Goal: Task Accomplishment & Management: Manage account settings

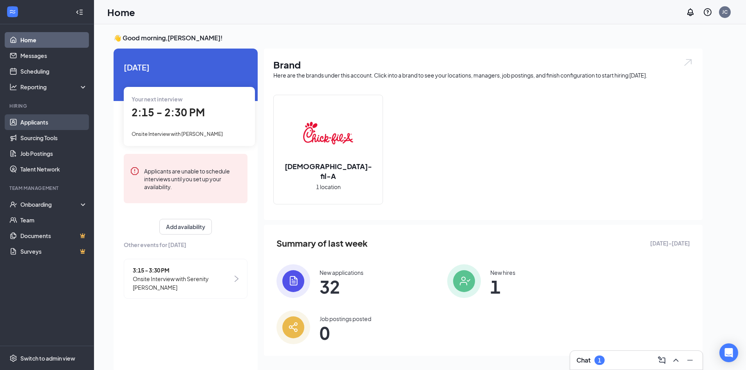
click at [42, 119] on link "Applicants" at bounding box center [53, 122] width 67 height 16
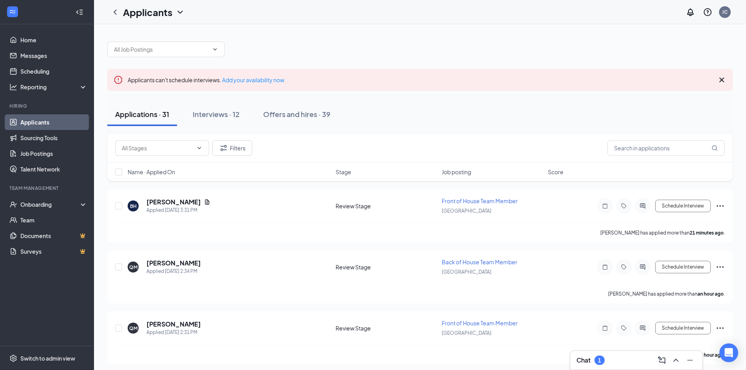
drag, startPoint x: 381, startPoint y: 89, endPoint x: 373, endPoint y: 90, distance: 8.3
click at [381, 89] on div "Applicants can't schedule interviews. Add your availability now" at bounding box center [419, 80] width 625 height 22
click at [236, 114] on div "Interviews · 12" at bounding box center [216, 114] width 47 height 10
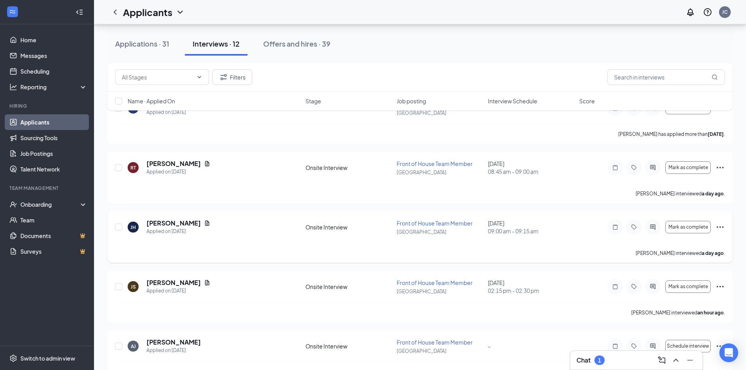
scroll to position [196, 0]
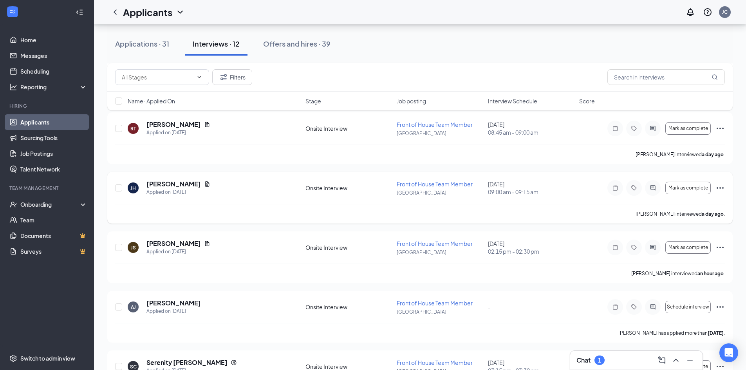
click at [718, 188] on icon "Ellipses" at bounding box center [719, 187] width 9 height 9
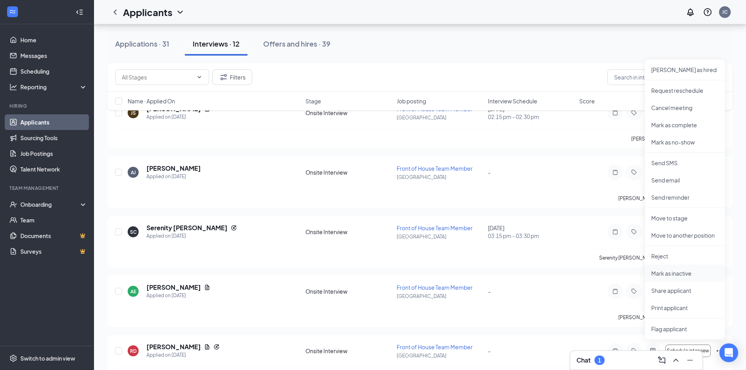
scroll to position [313, 0]
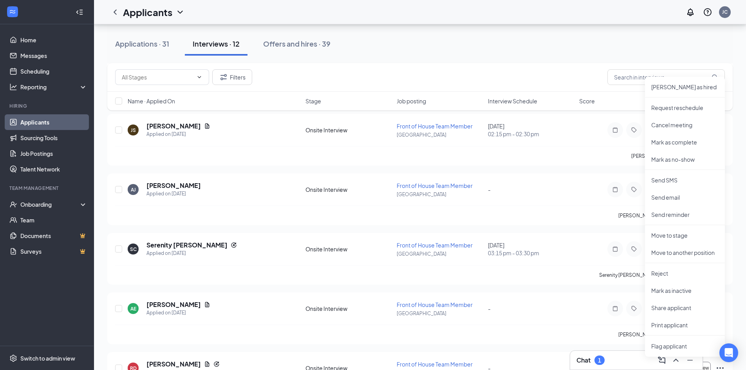
click at [548, 170] on div "EW [PERSON_NAME] Applied on [DATE] Onsite Interview Front of House Team Member …" at bounding box center [419, 229] width 625 height 706
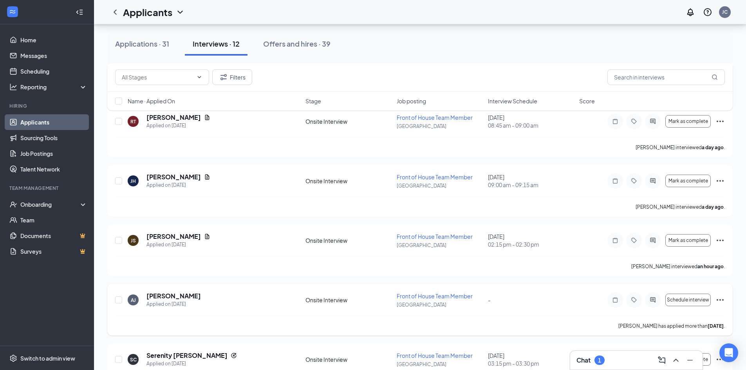
scroll to position [196, 0]
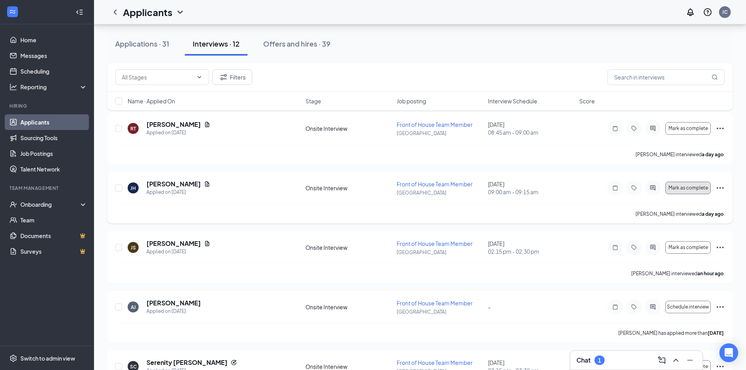
click at [689, 189] on span "Mark as complete" at bounding box center [688, 187] width 40 height 5
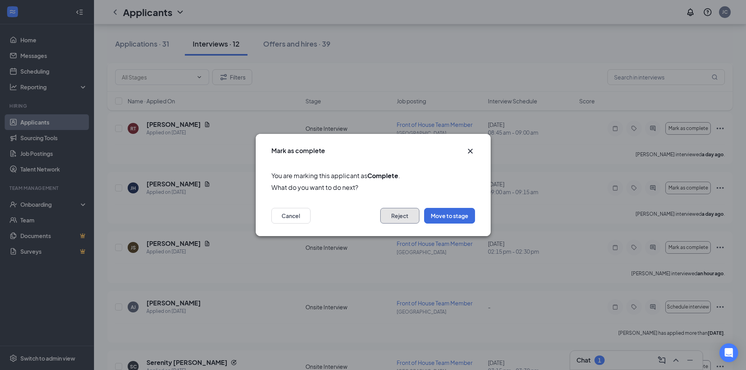
click at [415, 212] on button "Reject" at bounding box center [399, 216] width 39 height 16
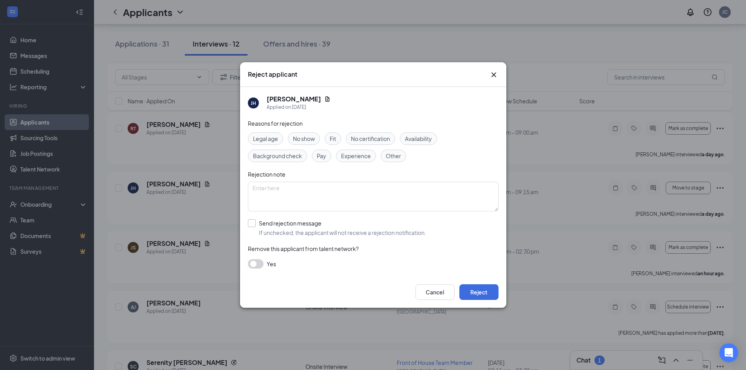
click at [294, 225] on input "Send rejection message If unchecked, the applicant will not receive a rejection…" at bounding box center [337, 227] width 178 height 17
checkbox input "true"
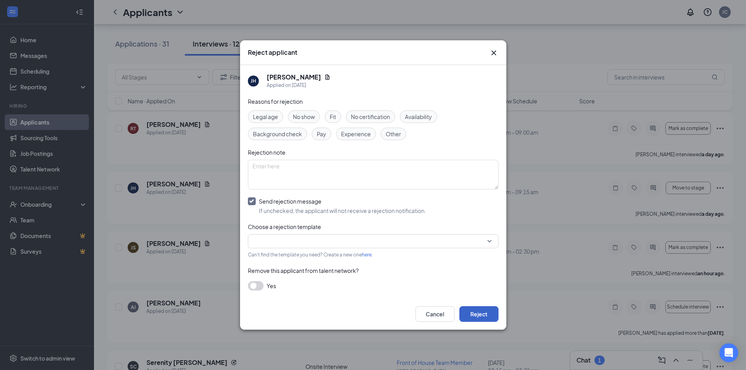
click at [488, 313] on button "Reject" at bounding box center [478, 314] width 39 height 16
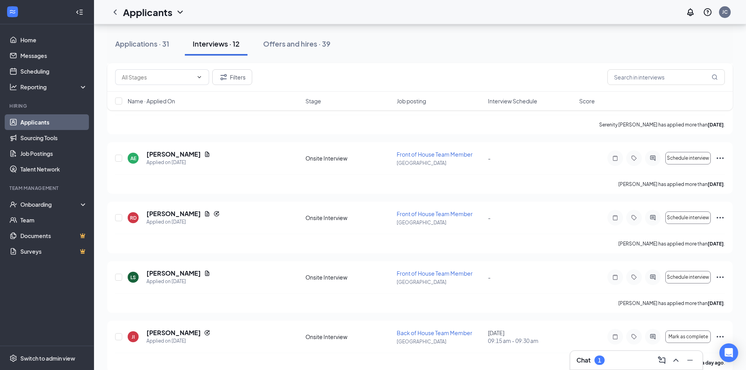
scroll to position [475, 0]
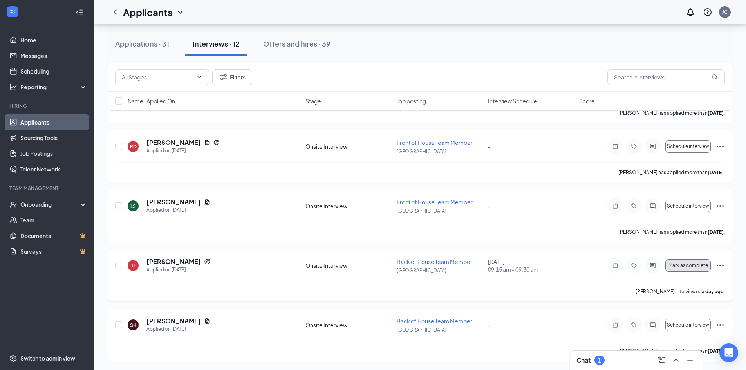
click at [698, 267] on span "Mark as complete" at bounding box center [688, 265] width 40 height 5
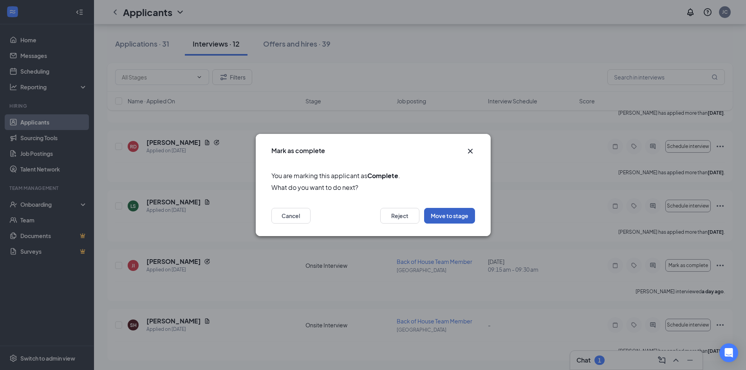
click at [469, 218] on button "Move to stage" at bounding box center [449, 216] width 51 height 16
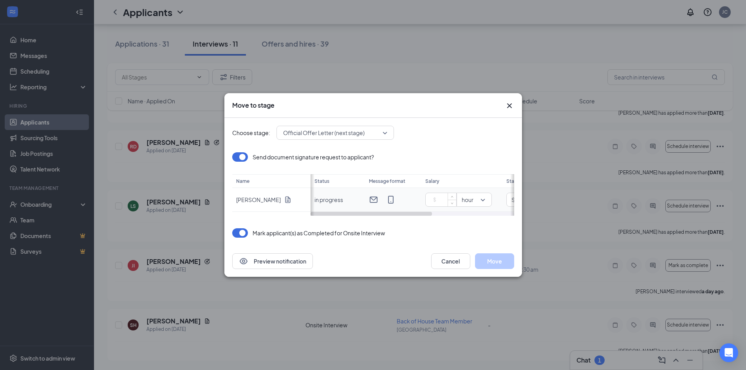
click at [441, 198] on input at bounding box center [442, 200] width 27 height 12
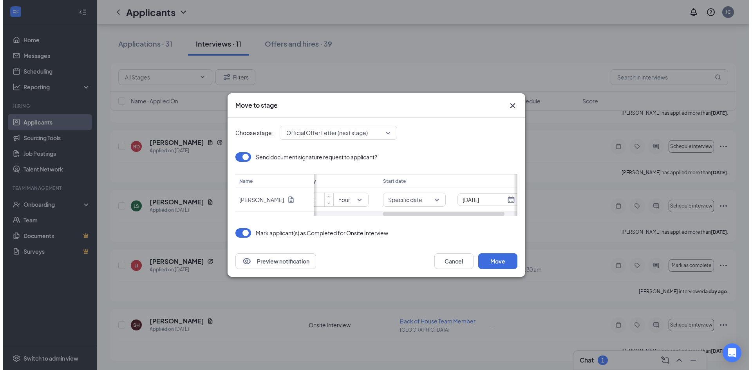
scroll to position [0, 137]
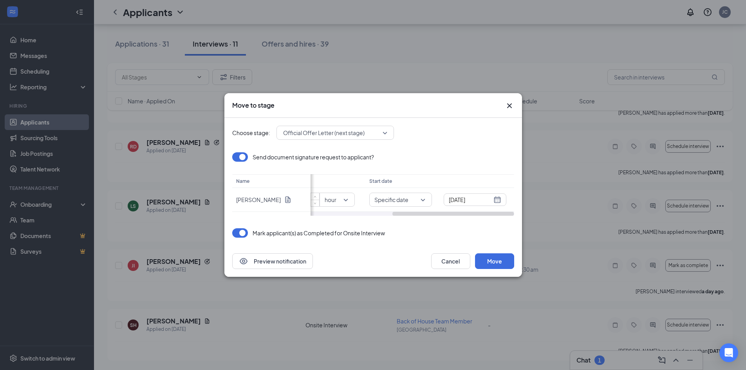
drag, startPoint x: 414, startPoint y: 213, endPoint x: 512, endPoint y: 218, distance: 98.0
click at [512, 218] on div "Choose stage: Official Offer Letter (next stage) Send document signature reques…" at bounding box center [373, 182] width 282 height 128
type input "16"
click at [496, 200] on div "[DATE]" at bounding box center [475, 199] width 52 height 9
click at [500, 123] on button "button" at bounding box center [498, 126] width 9 height 16
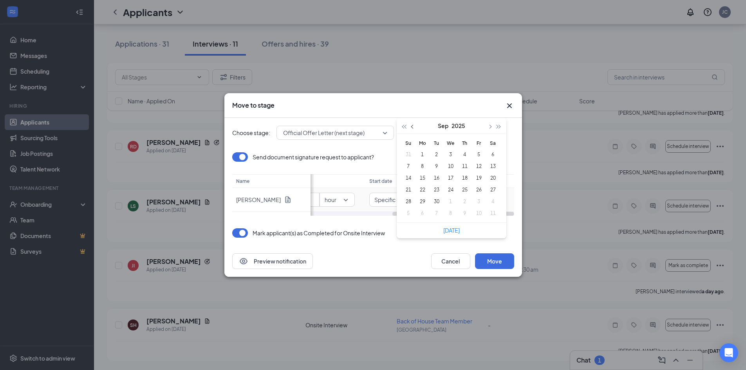
click at [412, 128] on span "button" at bounding box center [413, 127] width 4 height 4
type input "[DATE]"
click at [437, 201] on div "26" at bounding box center [436, 201] width 9 height 9
click at [511, 264] on button "Move" at bounding box center [494, 261] width 39 height 16
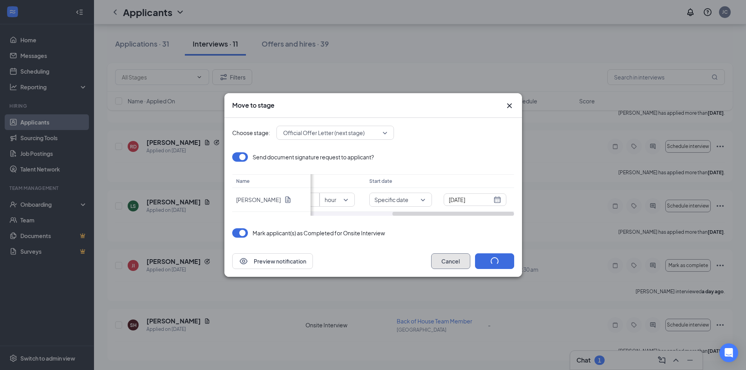
click at [450, 263] on button "Cancel" at bounding box center [450, 261] width 39 height 16
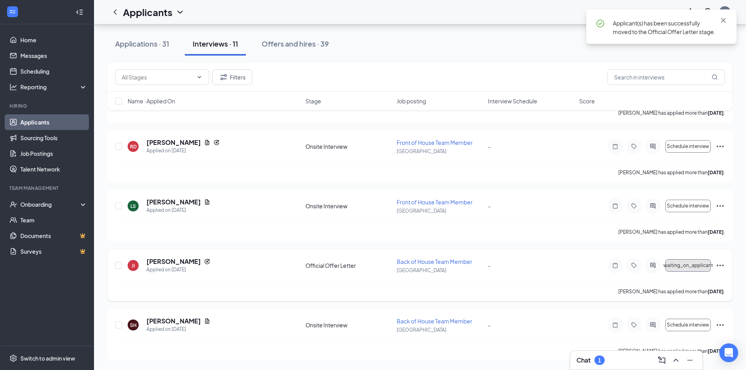
click at [690, 267] on span "waiting_on_applicant" at bounding box center [688, 265] width 50 height 5
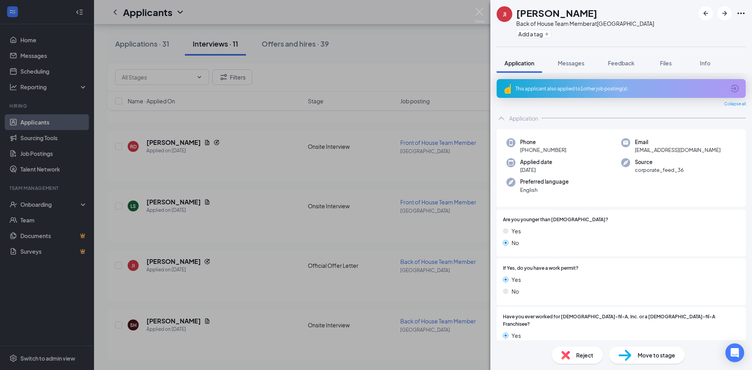
click at [444, 65] on div "JI [PERSON_NAME] Back of House Team Member at [GEOGRAPHIC_DATA] Add a tag Appli…" at bounding box center [376, 185] width 752 height 370
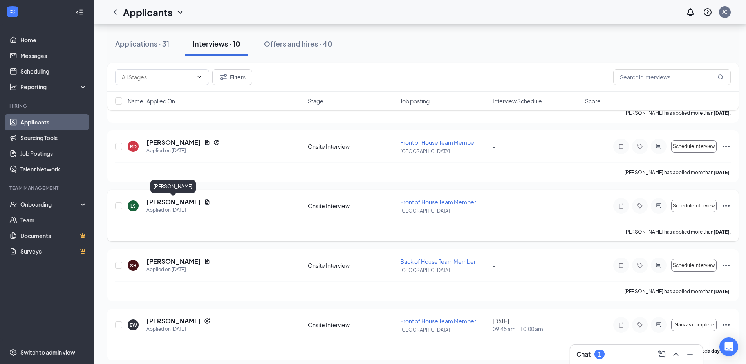
click at [182, 200] on h5 "[PERSON_NAME]" at bounding box center [173, 202] width 54 height 9
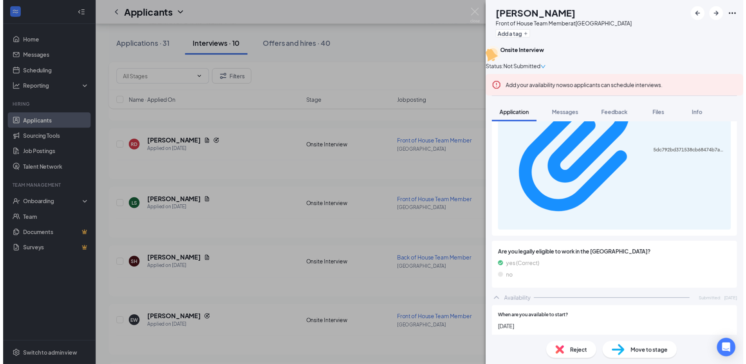
scroll to position [443, 0]
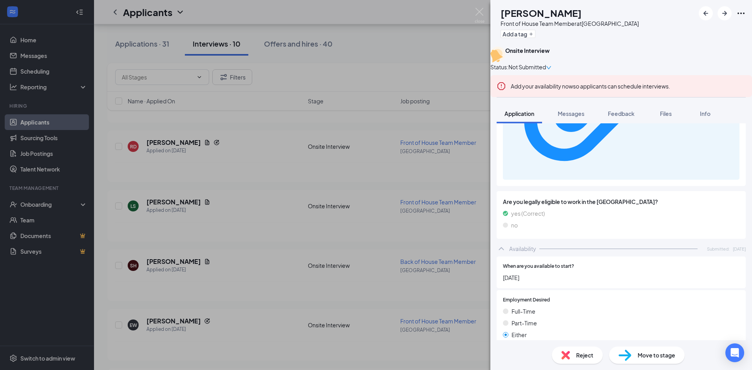
drag, startPoint x: 542, startPoint y: 193, endPoint x: 547, endPoint y: 193, distance: 4.7
drag, startPoint x: 270, startPoint y: 309, endPoint x: 293, endPoint y: 307, distance: 23.2
click at [271, 309] on div "LS [PERSON_NAME] Front of House Team Member at [GEOGRAPHIC_DATA] Add a tag Onsi…" at bounding box center [376, 185] width 752 height 370
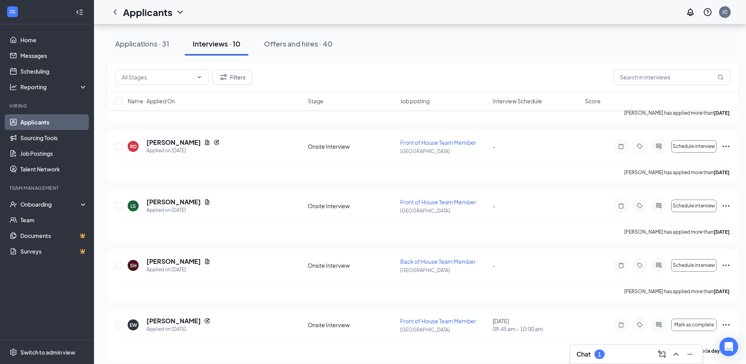
click at [58, 121] on link "Applicants" at bounding box center [53, 122] width 67 height 16
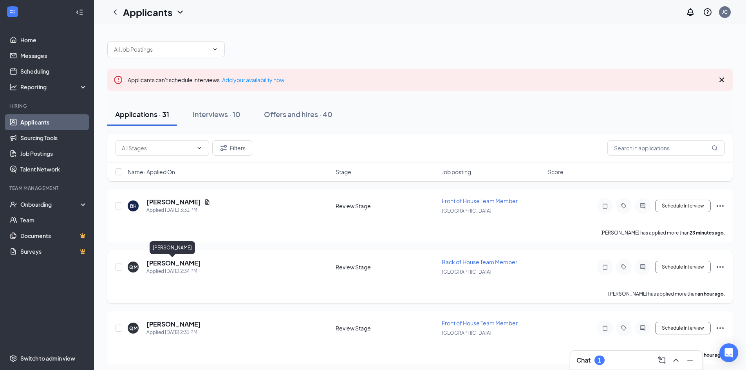
click at [183, 262] on h5 "[PERSON_NAME]" at bounding box center [173, 263] width 54 height 9
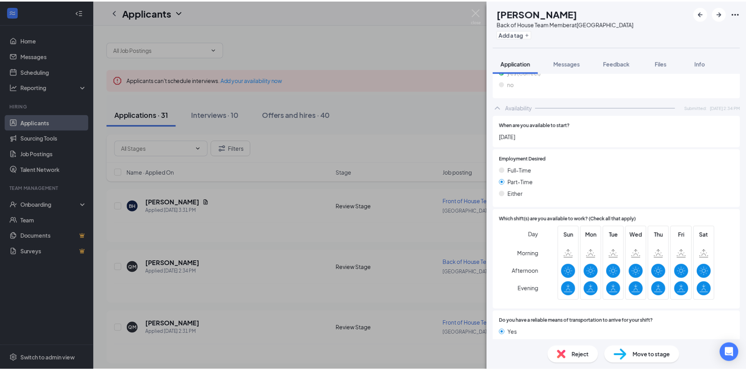
scroll to position [392, 0]
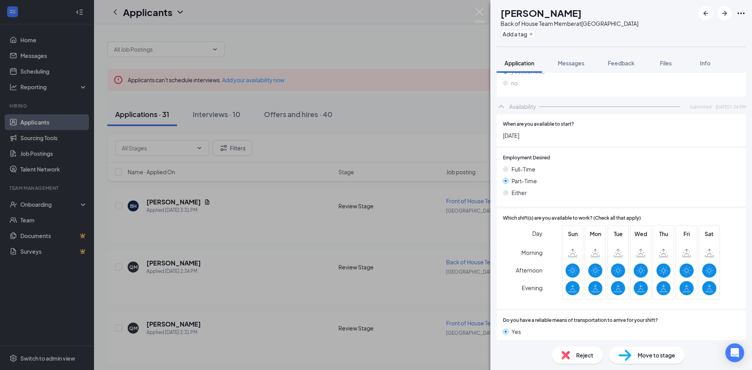
click at [382, 138] on div "QM [PERSON_NAME] Back of House Team Member at [GEOGRAPHIC_DATA] Add a tag Appli…" at bounding box center [376, 185] width 752 height 370
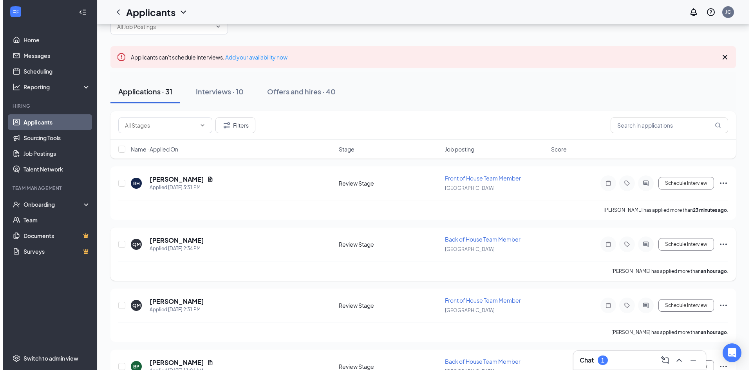
scroll to position [78, 0]
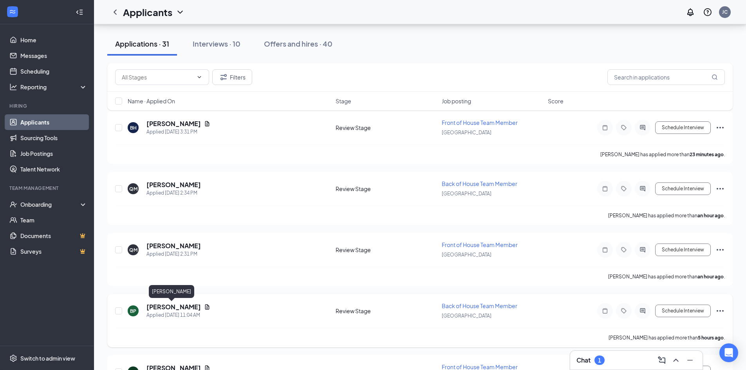
click at [171, 305] on h5 "[PERSON_NAME]" at bounding box center [173, 307] width 54 height 9
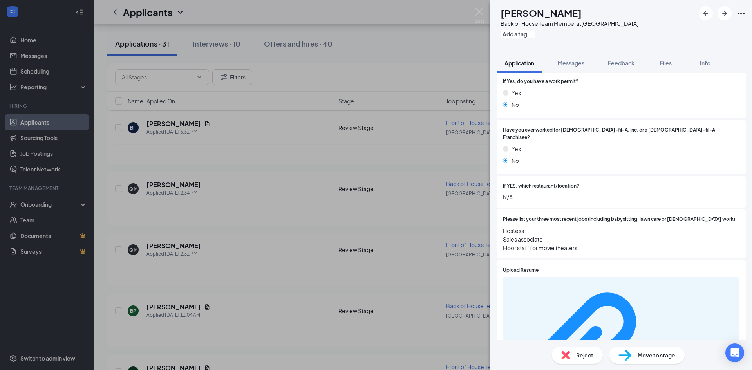
scroll to position [235, 0]
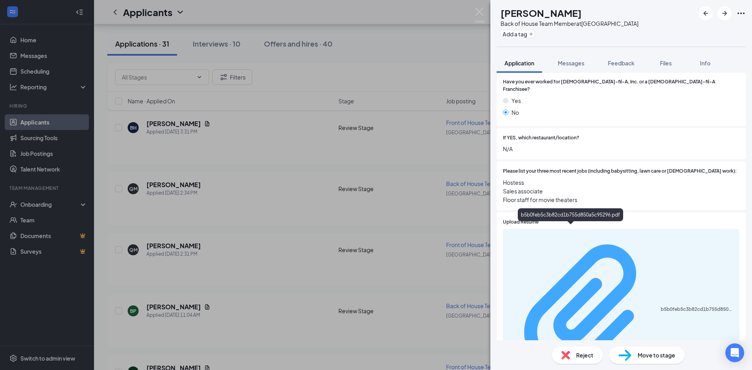
click at [590, 233] on div "b5b0feb5c3b82cd1b755d850a5c95296.pdf" at bounding box center [620, 310] width 227 height 154
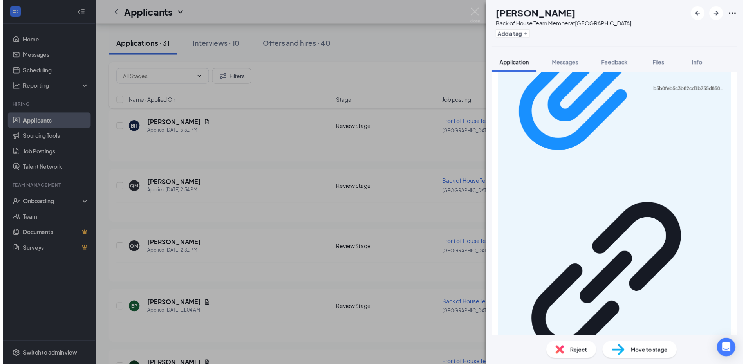
scroll to position [451, 0]
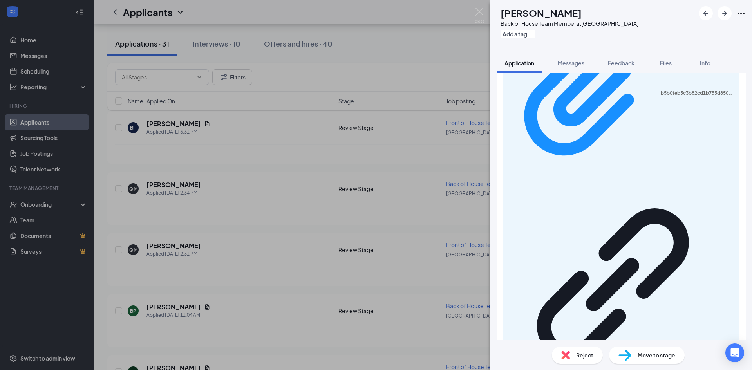
click at [237, 164] on div "BP [PERSON_NAME] Back of House Team Member at [GEOGRAPHIC_DATA] Add a tag Appli…" at bounding box center [376, 185] width 752 height 370
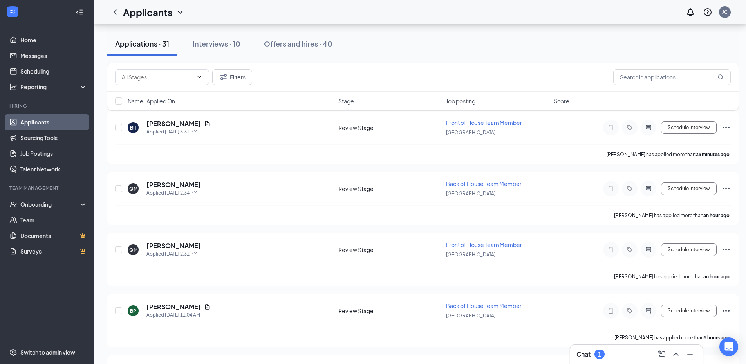
click at [436, 49] on div "Applications · 31 Interviews · 10 Offers and hires · 40" at bounding box center [422, 43] width 631 height 23
click at [186, 244] on h5 "[PERSON_NAME]" at bounding box center [173, 246] width 54 height 9
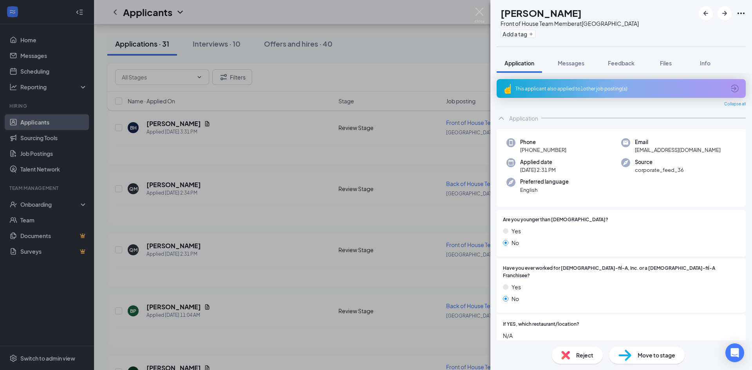
click at [579, 351] on span "Reject" at bounding box center [584, 355] width 17 height 9
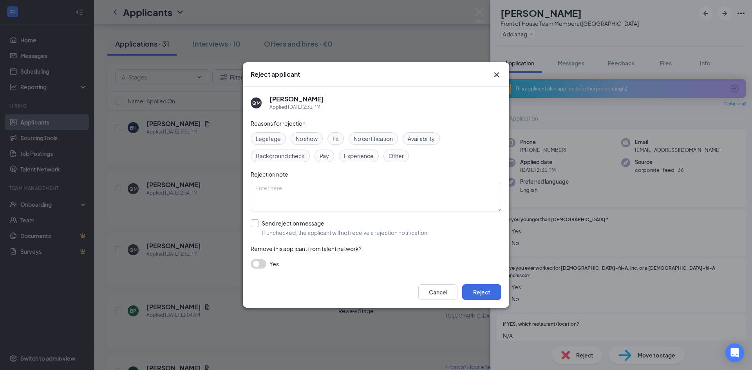
click at [298, 222] on input "Send rejection message If unchecked, the applicant will not receive a rejection…" at bounding box center [340, 227] width 178 height 17
checkbox input "true"
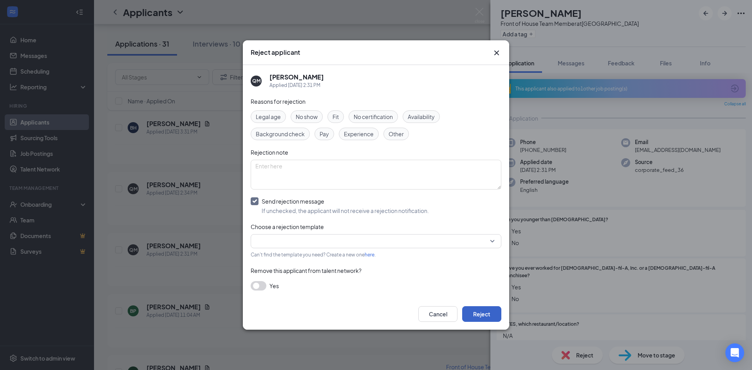
click at [494, 313] on button "Reject" at bounding box center [481, 314] width 39 height 16
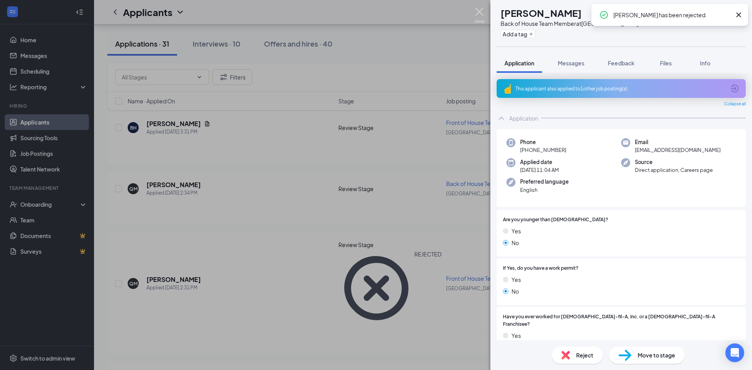
click at [482, 11] on img at bounding box center [480, 15] width 10 height 15
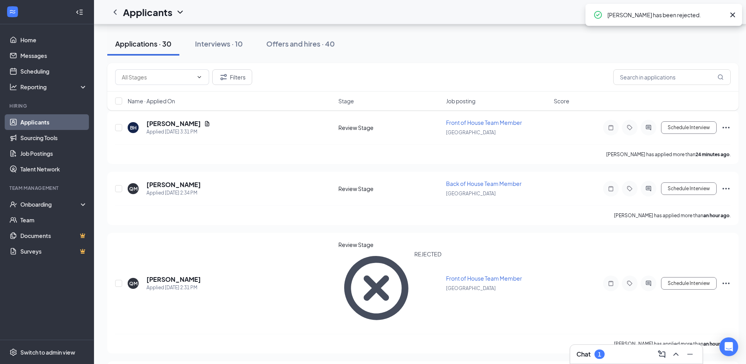
click at [437, 46] on div "Applications · 30 Interviews · 10 Offers and hires · 40" at bounding box center [422, 43] width 631 height 23
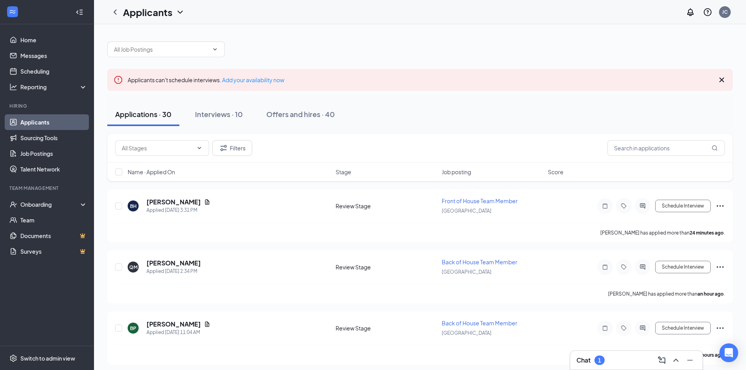
click at [722, 78] on icon "Cross" at bounding box center [721, 79] width 9 height 9
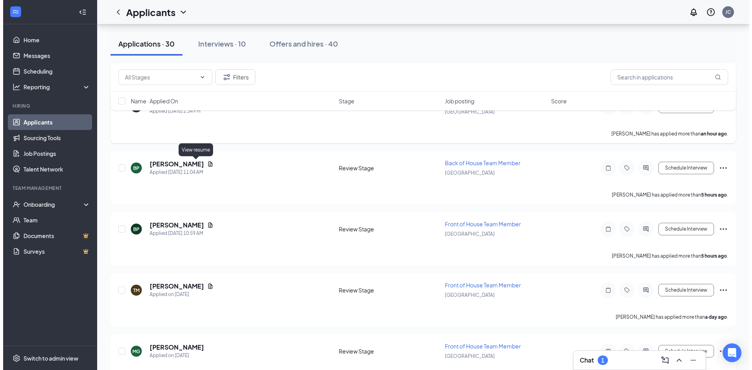
scroll to position [78, 0]
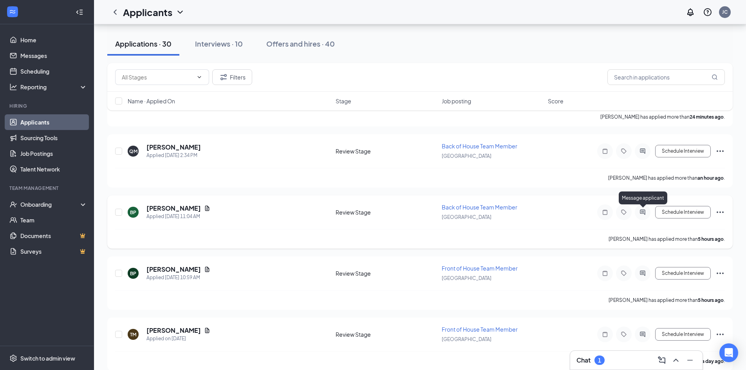
click at [644, 211] on icon "ActiveChat" at bounding box center [642, 212] width 9 height 6
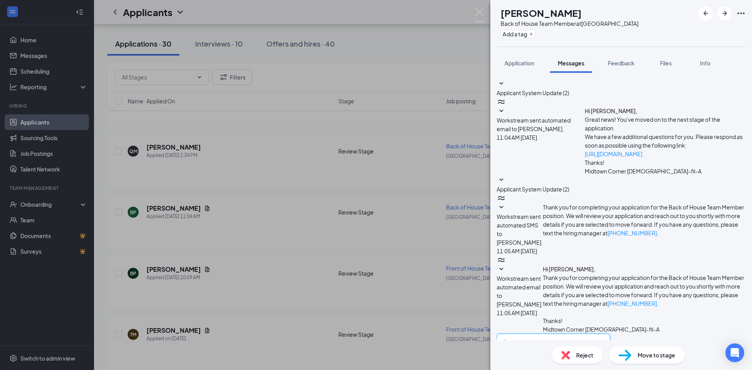
click at [591, 334] on textarea at bounding box center [553, 357] width 114 height 47
type textarea "Hi [PERSON_NAME]! I would love to schedule an interview with you. What does you…"
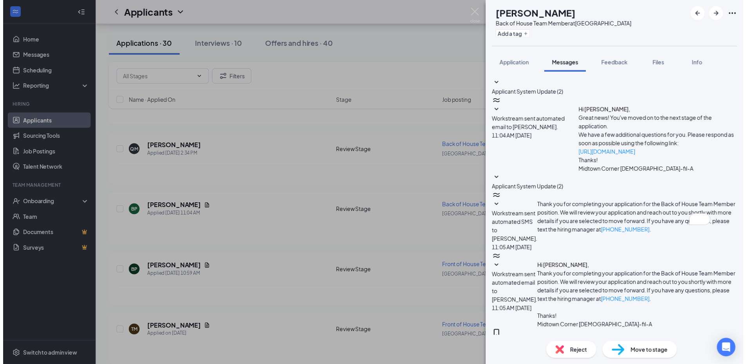
scroll to position [34, 0]
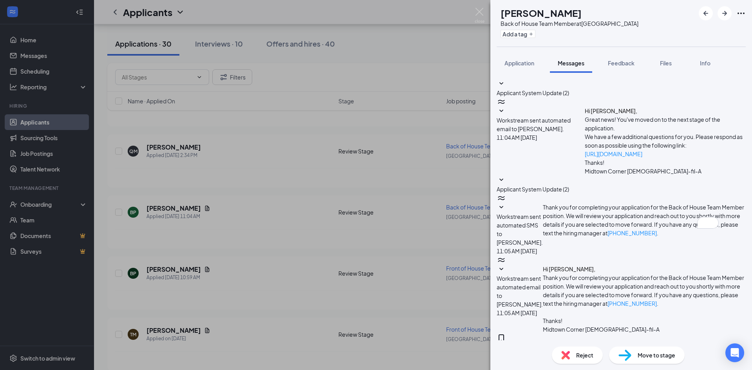
click at [353, 214] on div "BP [PERSON_NAME] Back of House Team Member at [GEOGRAPHIC_DATA] Add a tag Appli…" at bounding box center [376, 185] width 752 height 370
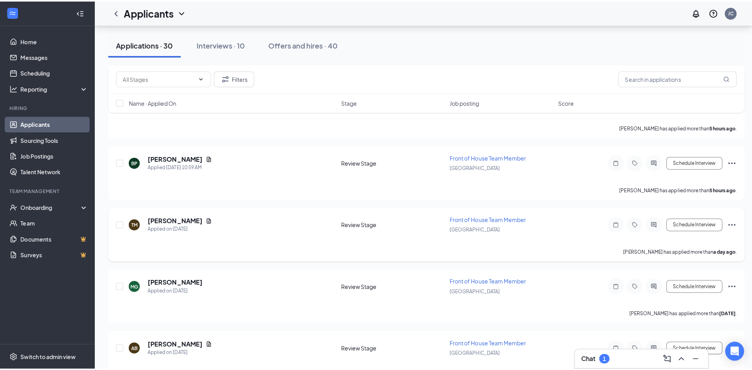
scroll to position [196, 0]
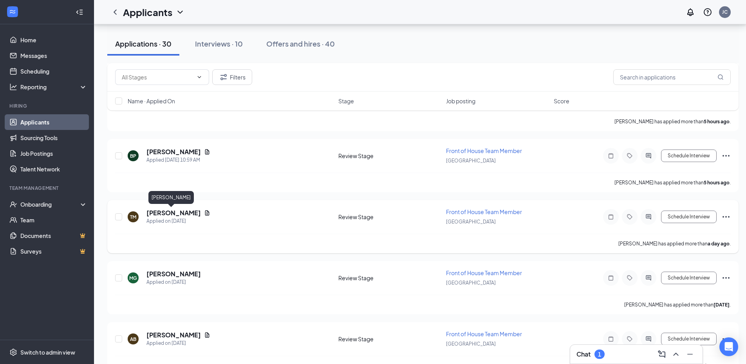
click at [175, 214] on h5 "[PERSON_NAME]" at bounding box center [173, 213] width 54 height 9
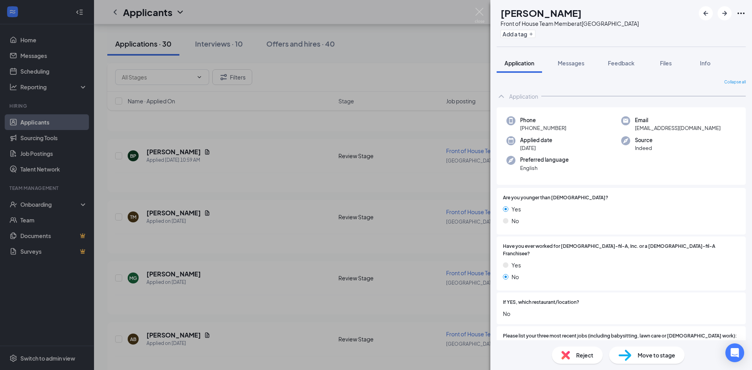
click at [581, 355] on span "Reject" at bounding box center [584, 355] width 17 height 9
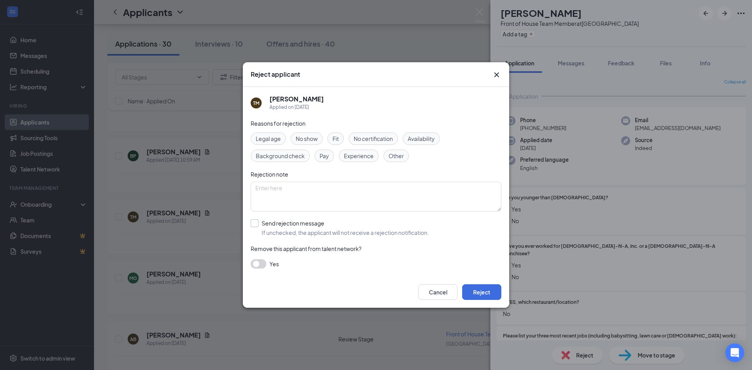
click at [335, 219] on input "Send rejection message If unchecked, the applicant will not receive a rejection…" at bounding box center [340, 227] width 178 height 17
checkbox input "true"
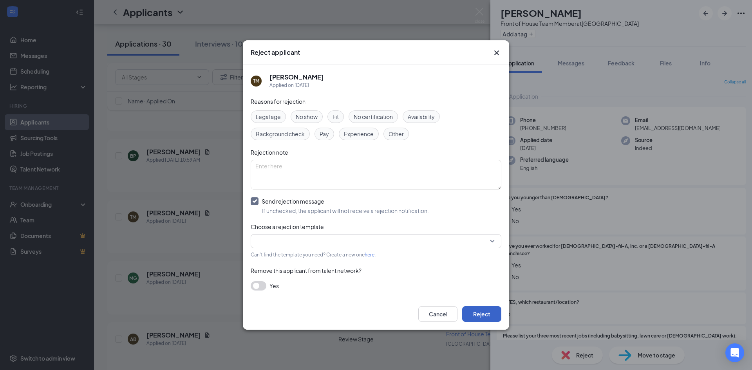
click at [493, 315] on button "Reject" at bounding box center [481, 314] width 39 height 16
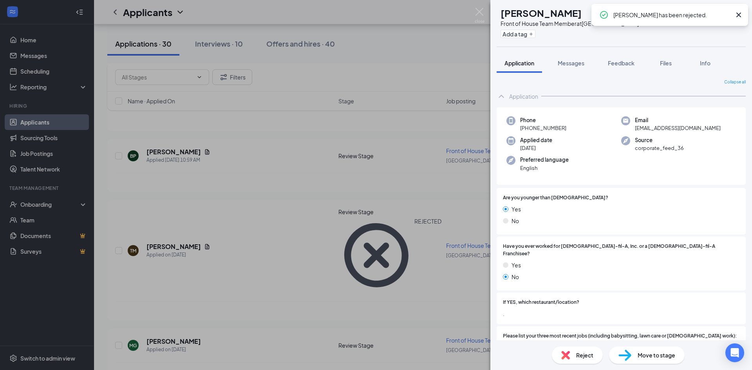
click at [742, 12] on icon "Cross" at bounding box center [738, 14] width 9 height 9
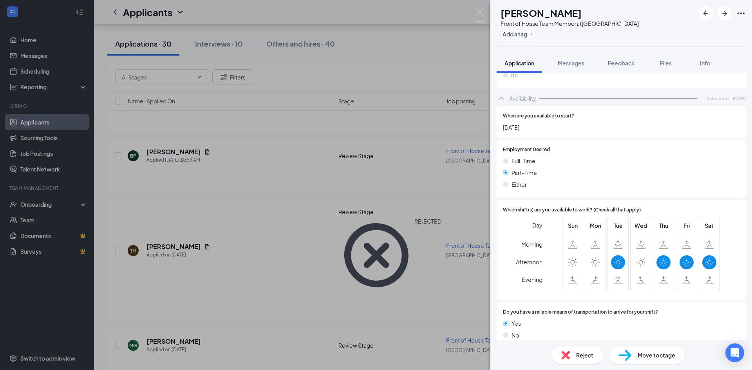
scroll to position [324, 0]
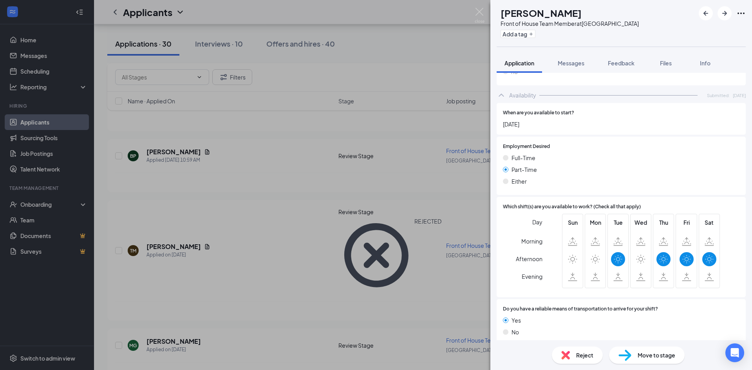
click at [576, 355] on span "Reject" at bounding box center [584, 355] width 17 height 9
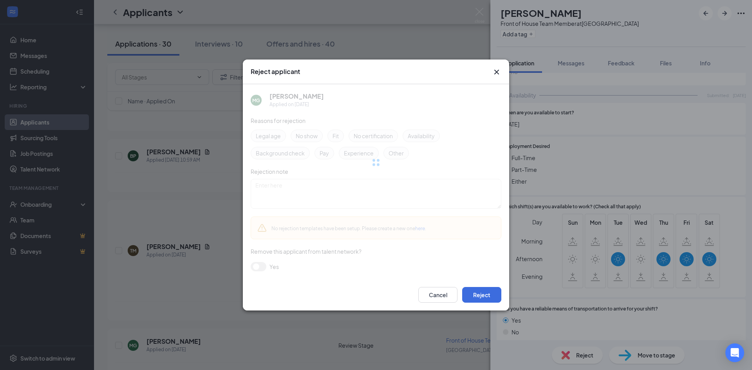
scroll to position [321, 0]
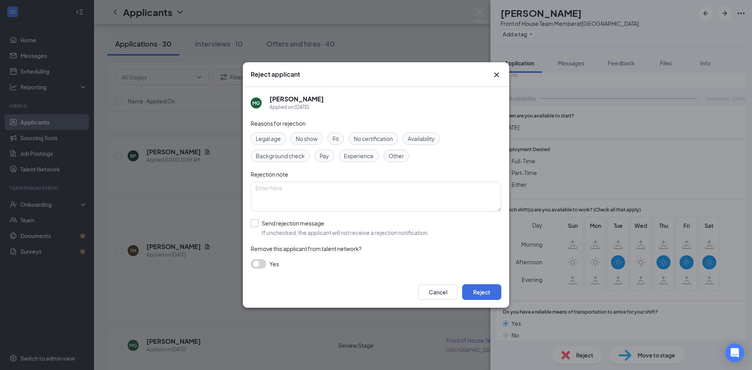
click at [426, 222] on input "Send rejection message If unchecked, the applicant will not receive a rejection…" at bounding box center [340, 227] width 178 height 17
checkbox input "true"
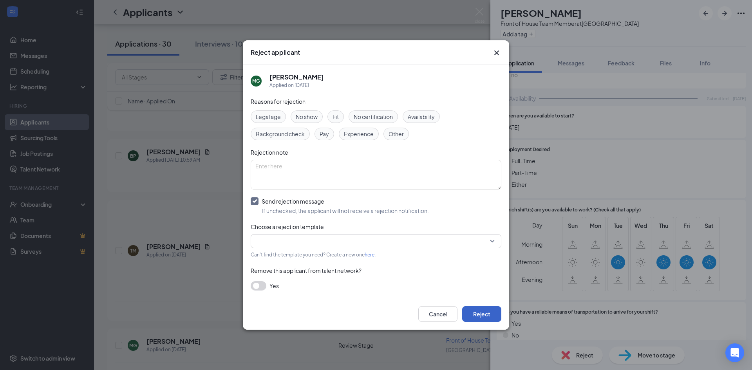
click at [477, 309] on button "Reject" at bounding box center [481, 314] width 39 height 16
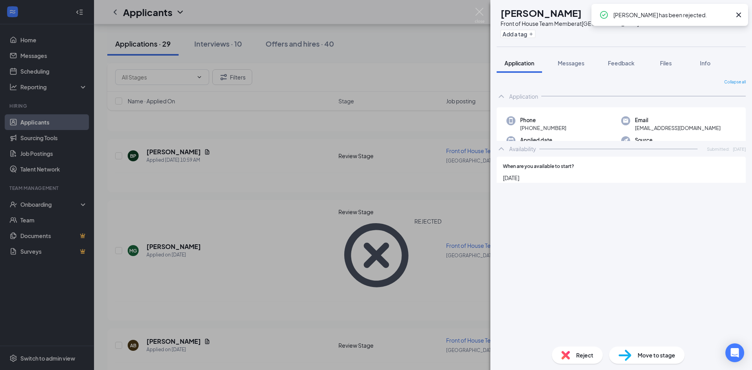
click at [740, 15] on icon "Cross" at bounding box center [738, 14] width 9 height 9
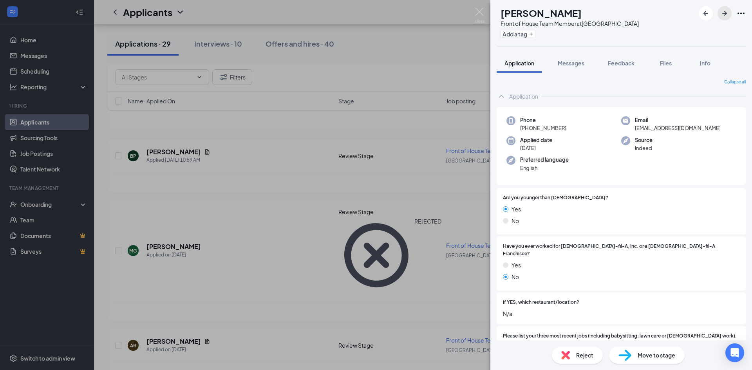
click at [724, 17] on icon "ArrowRight" at bounding box center [724, 13] width 9 height 9
click at [129, 84] on div "[PERSON_NAME] Front of House Team Member at [GEOGRAPHIC_DATA] Add a tag Applica…" at bounding box center [376, 185] width 752 height 370
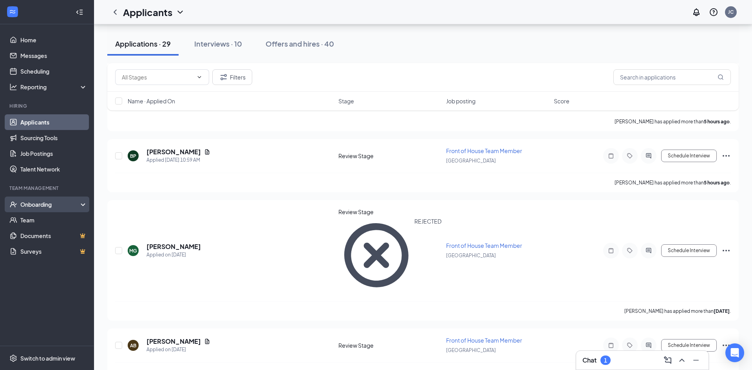
click at [64, 207] on div "Onboarding" at bounding box center [50, 204] width 60 height 8
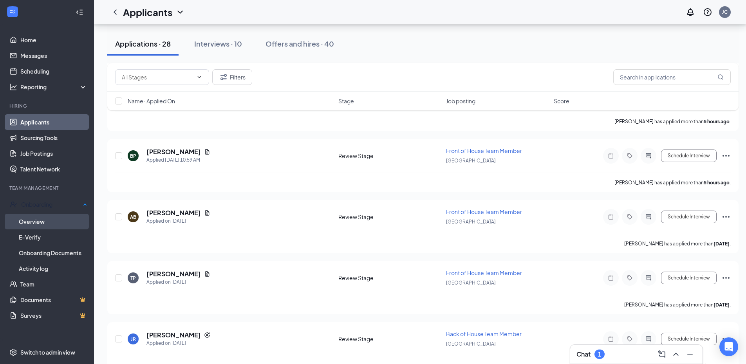
click at [67, 217] on link "Overview" at bounding box center [53, 222] width 69 height 16
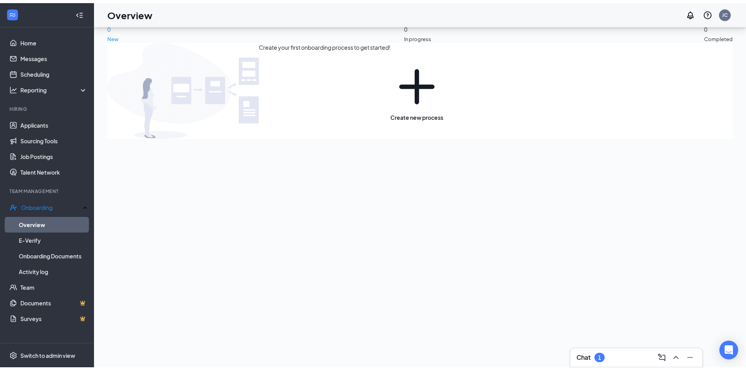
scroll to position [35, 0]
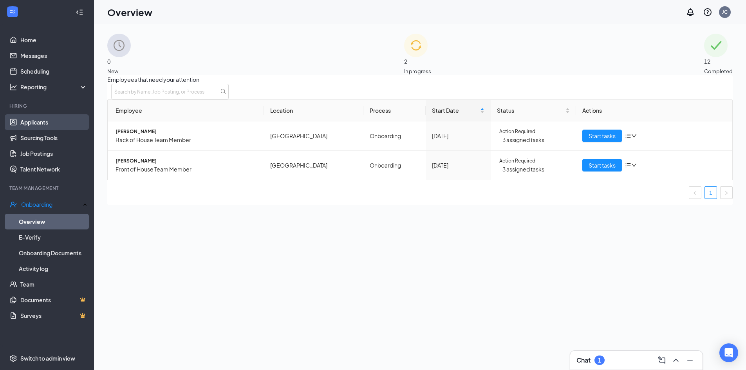
click at [52, 121] on link "Applicants" at bounding box center [53, 122] width 67 height 16
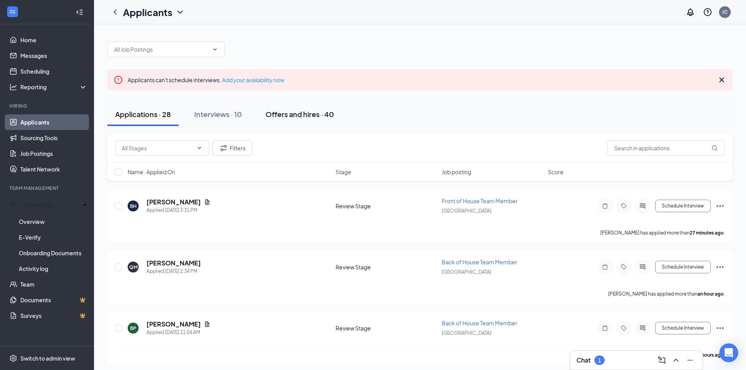
click at [306, 106] on button "Offers and hires · 40" at bounding box center [300, 114] width 84 height 23
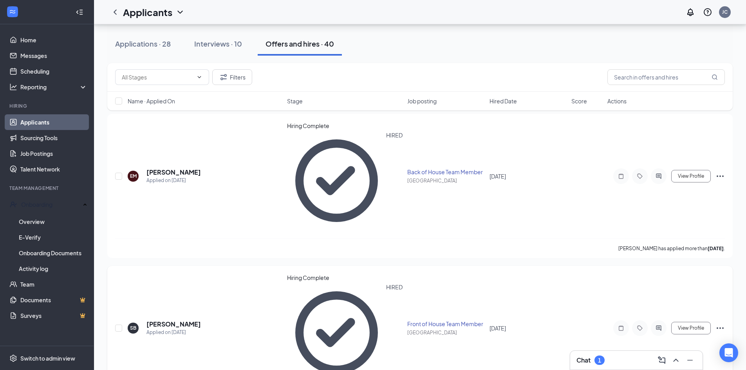
scroll to position [78, 0]
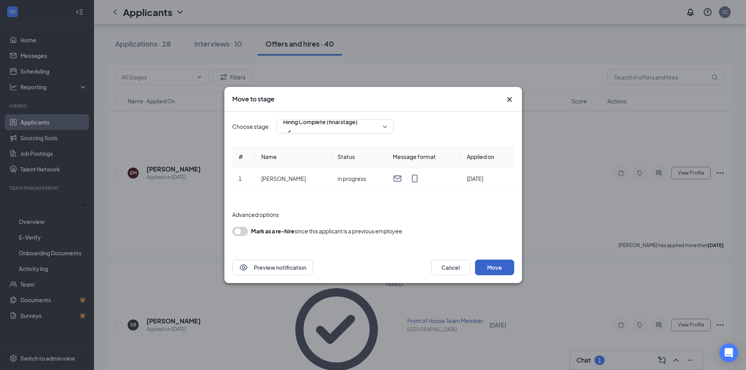
click at [489, 270] on button "Move" at bounding box center [494, 268] width 39 height 16
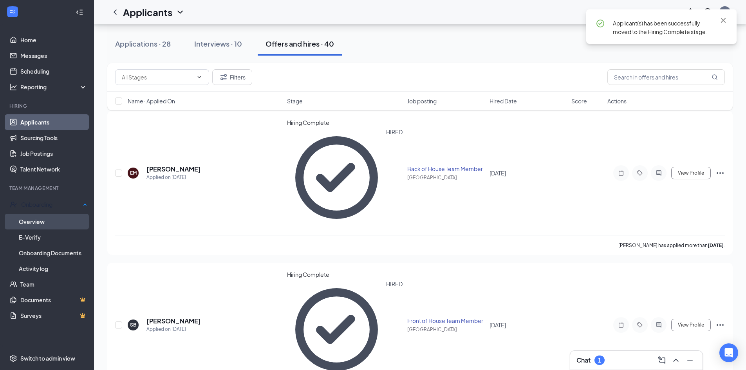
click at [29, 223] on link "Overview" at bounding box center [53, 222] width 69 height 16
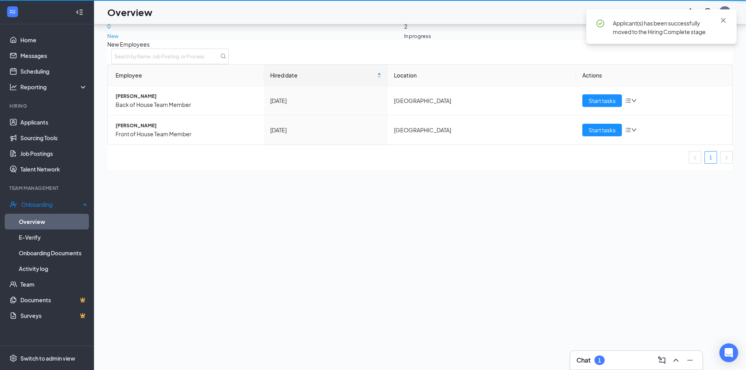
scroll to position [35, 0]
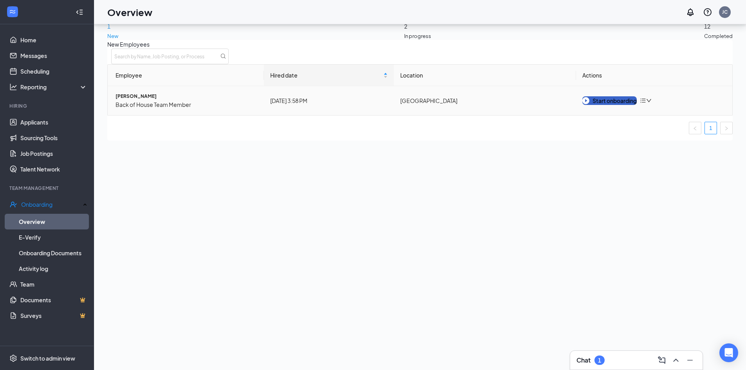
click at [614, 105] on div "Start onboarding" at bounding box center [609, 100] width 54 height 9
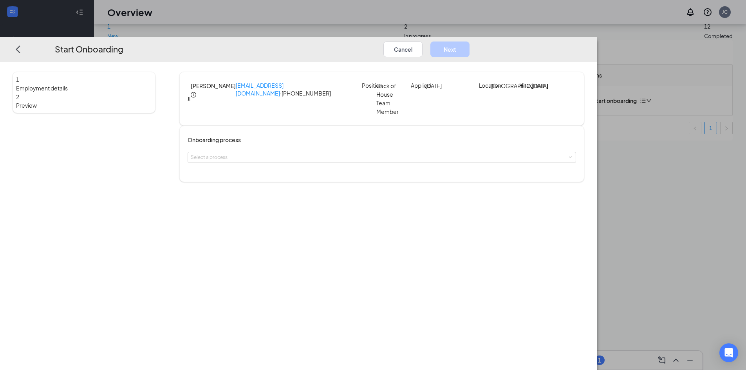
click at [342, 149] on div "Onboarding process Select a process" at bounding box center [382, 153] width 388 height 37
click at [339, 156] on div "Select a process" at bounding box center [380, 157] width 379 height 8
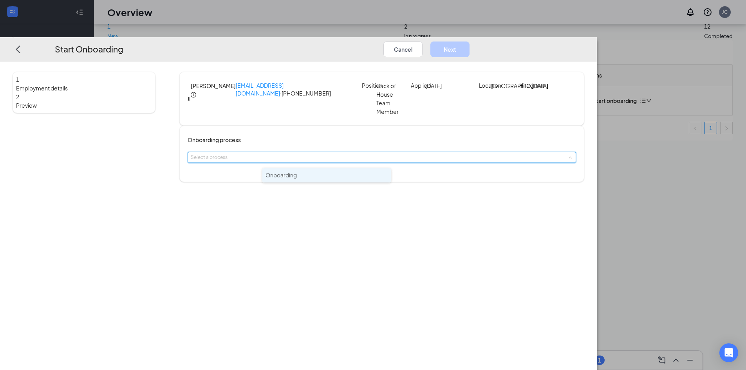
click at [333, 176] on li "Onboarding" at bounding box center [326, 175] width 128 height 14
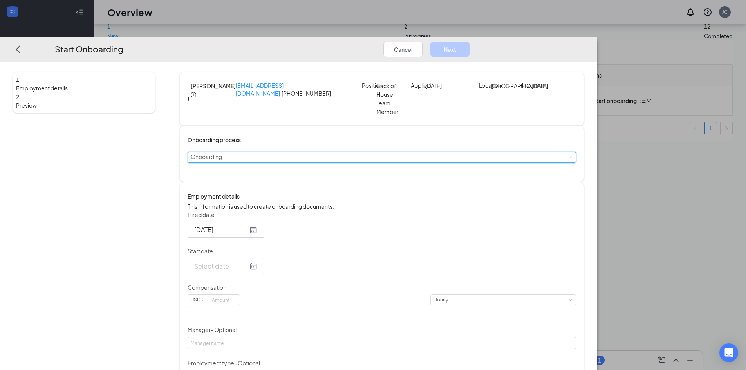
click at [257, 271] on div at bounding box center [225, 266] width 63 height 10
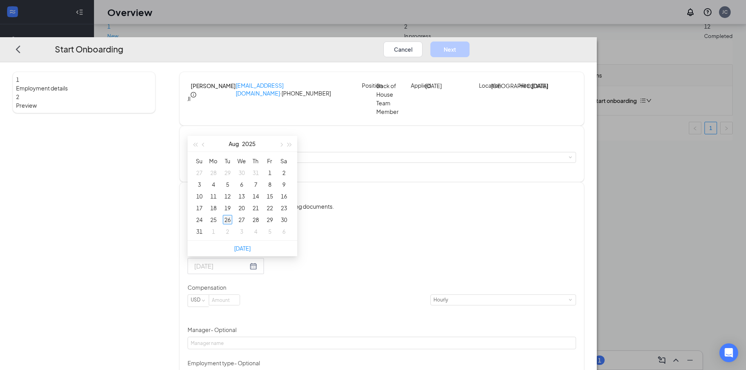
type input "[DATE]"
click at [232, 224] on div "26" at bounding box center [227, 219] width 9 height 9
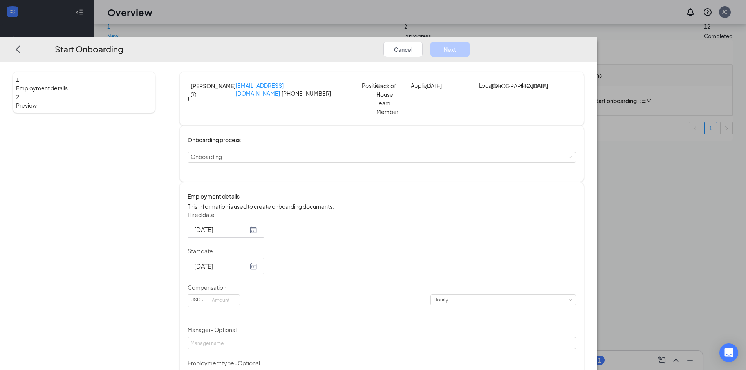
scroll to position [126, 0]
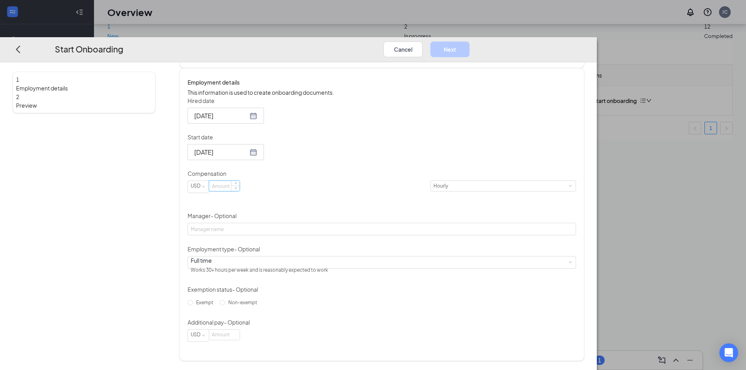
click at [240, 191] on input at bounding box center [224, 186] width 31 height 10
type input "16"
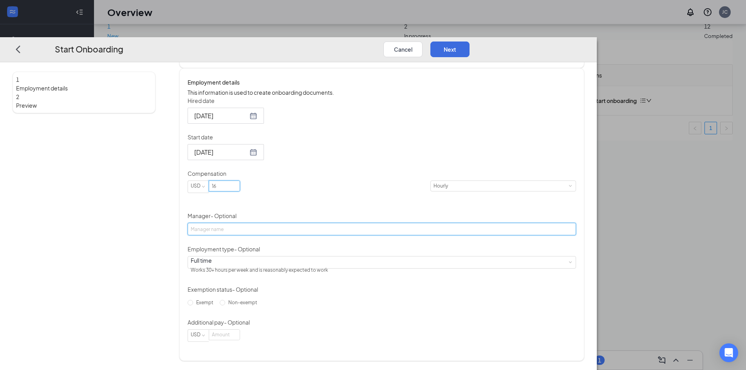
click at [333, 223] on input "Manager - Optional" at bounding box center [382, 229] width 388 height 13
type input "cameorn"
type input "[PERSON_NAME]"
click at [217, 300] on span "Exempt" at bounding box center [204, 302] width 23 height 6
click at [193, 300] on input "Exempt" at bounding box center [190, 302] width 5 height 5
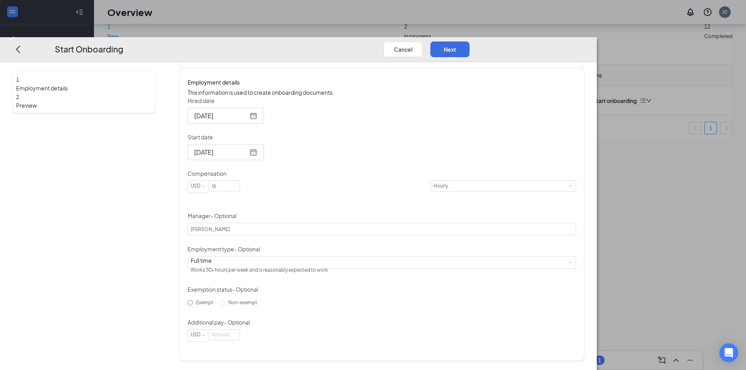
radio input "true"
click at [260, 309] on label "Non-exempt" at bounding box center [240, 302] width 41 height 13
click at [225, 305] on input "Non-exempt" at bounding box center [222, 302] width 5 height 5
radio input "true"
radio input "false"
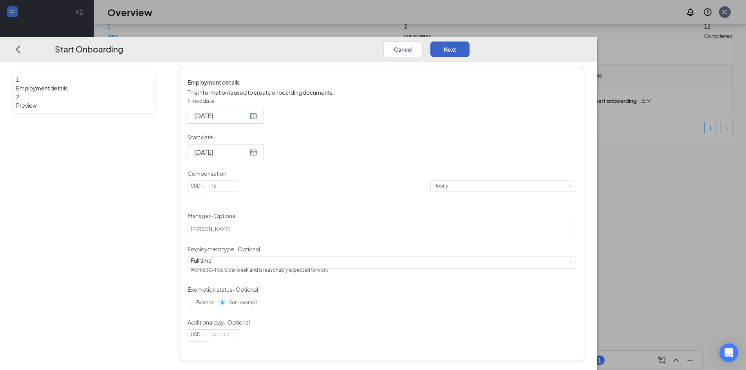
click at [469, 41] on button "Next" at bounding box center [449, 49] width 39 height 16
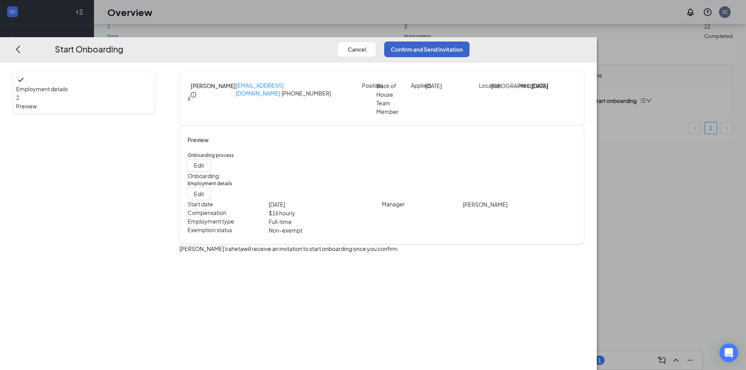
click at [469, 41] on button "Confirm and Send Invitation" at bounding box center [426, 49] width 85 height 16
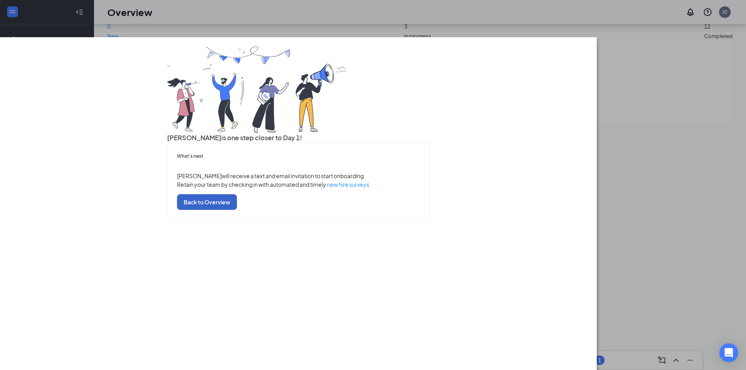
click at [237, 209] on button "Back to Overview" at bounding box center [207, 202] width 60 height 16
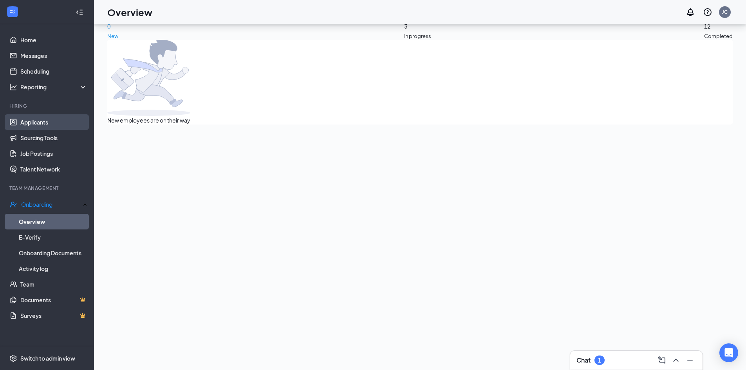
click at [45, 125] on link "Applicants" at bounding box center [53, 122] width 67 height 16
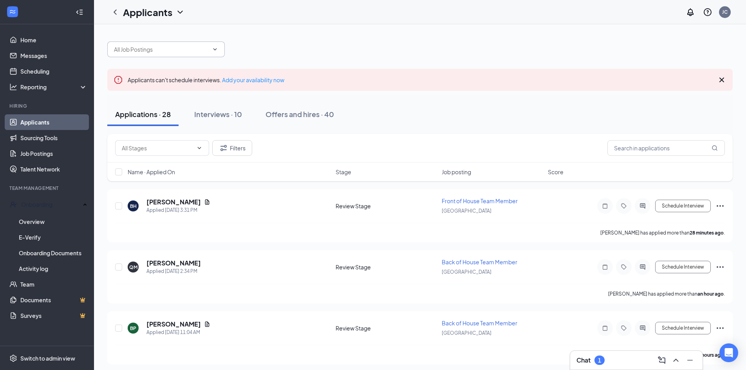
click at [217, 54] on span at bounding box center [165, 49] width 117 height 16
click at [173, 76] on div "Back of House Team Member ([GEOGRAPHIC_DATA])" at bounding box center [175, 71] width 137 height 9
type input "Back of House Team Member ([GEOGRAPHIC_DATA])"
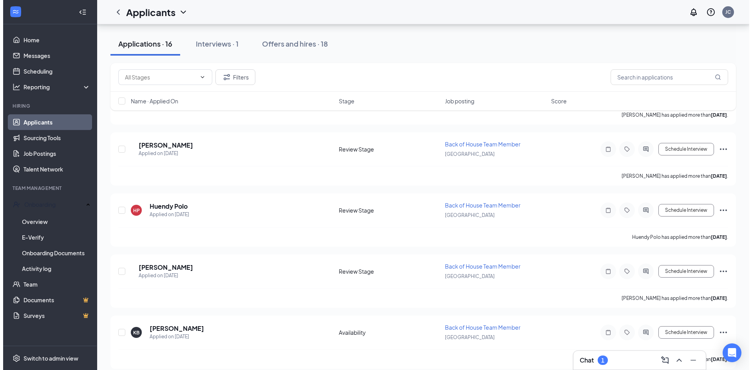
scroll to position [422, 0]
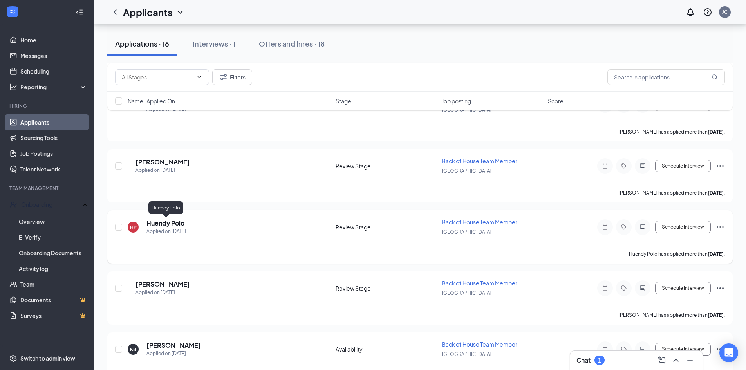
click at [172, 221] on h5 "Huendy Polo" at bounding box center [165, 223] width 38 height 9
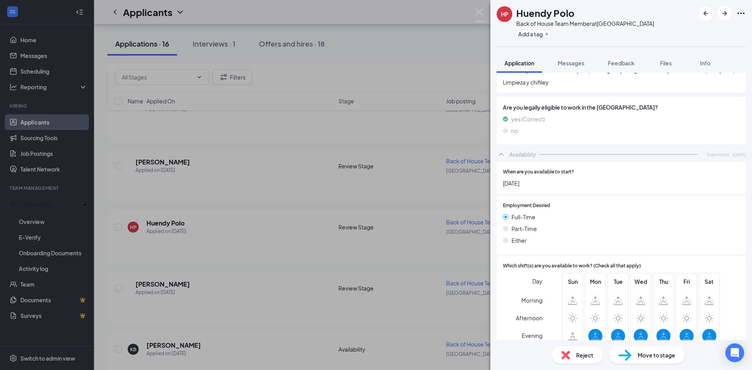
scroll to position [372, 0]
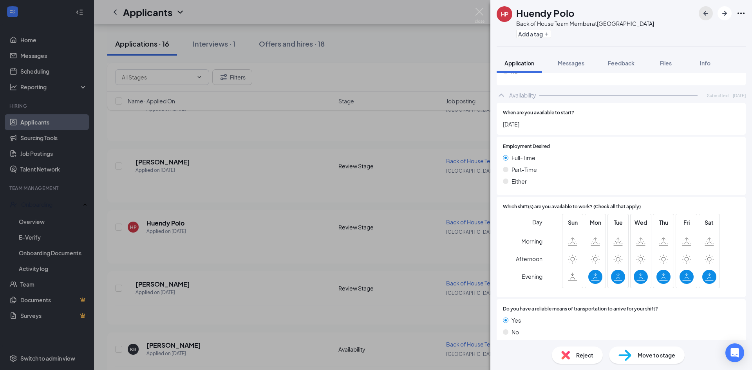
click at [706, 15] on icon "ArrowLeftNew" at bounding box center [705, 13] width 5 height 5
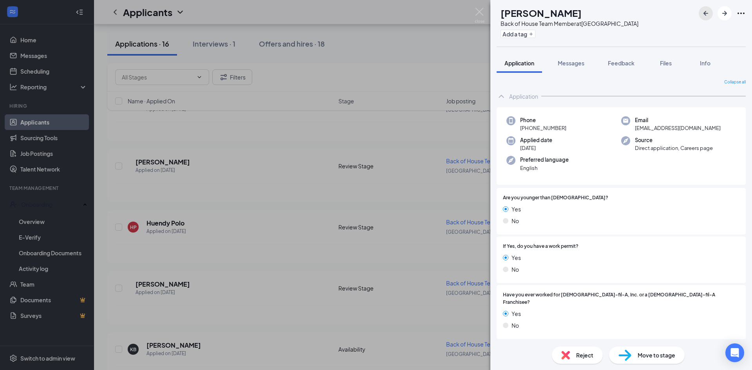
click at [702, 8] on button "button" at bounding box center [705, 13] width 14 height 14
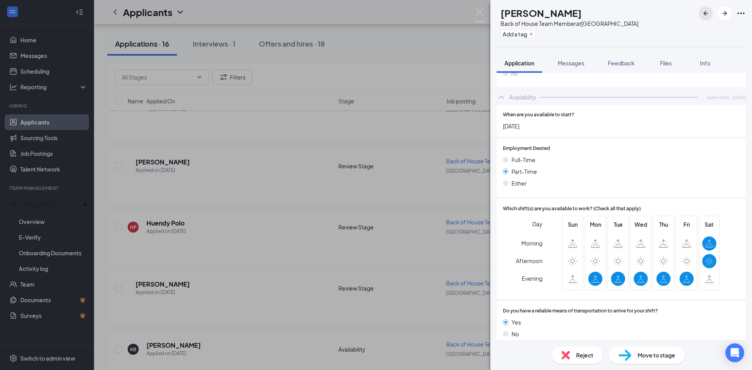
scroll to position [398, 0]
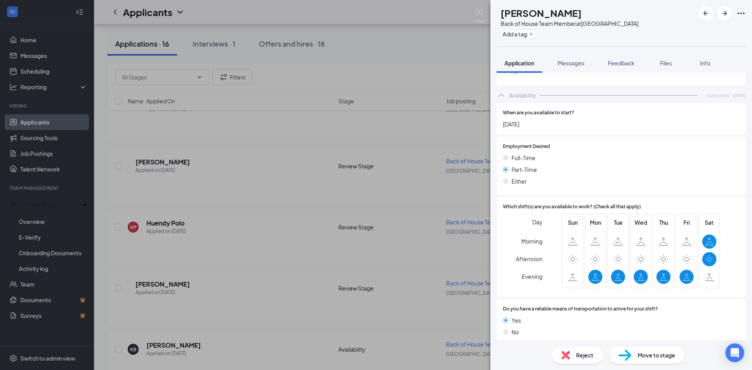
click at [576, 353] on div "Reject" at bounding box center [577, 354] width 51 height 17
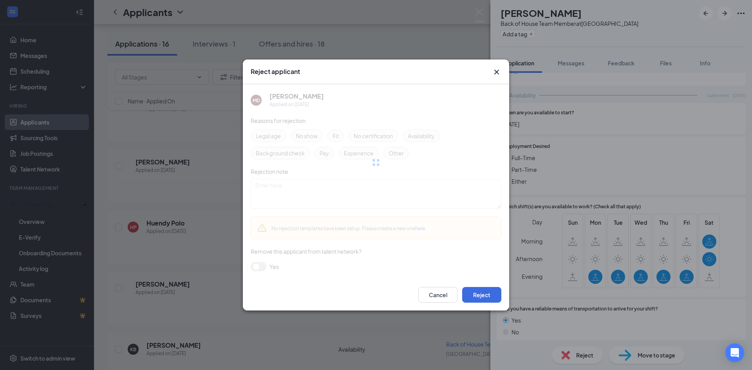
scroll to position [395, 0]
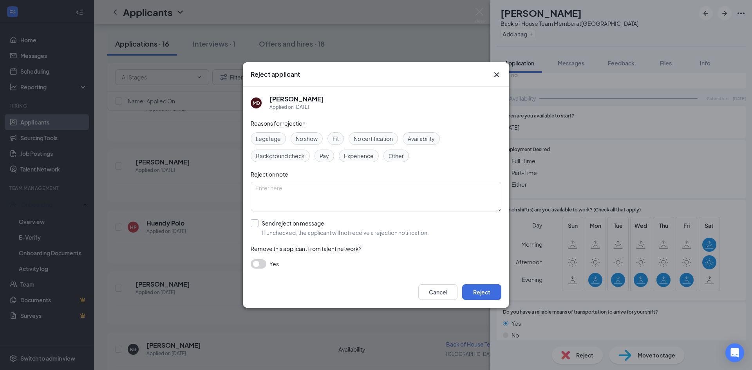
click at [322, 224] on input "Send rejection message If unchecked, the applicant will not receive a rejection…" at bounding box center [340, 227] width 178 height 17
checkbox input "true"
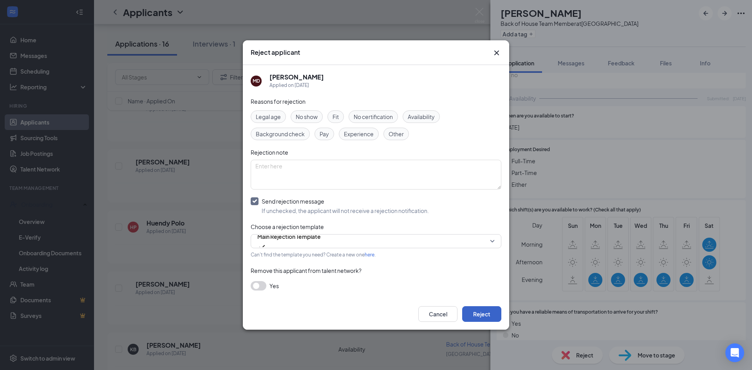
click at [475, 317] on button "Reject" at bounding box center [481, 314] width 39 height 16
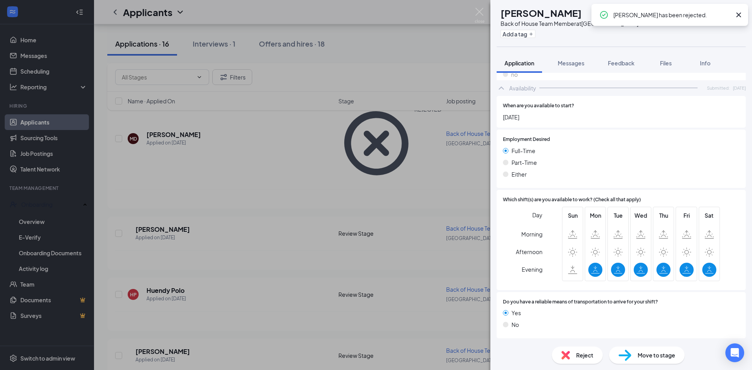
scroll to position [369, 0]
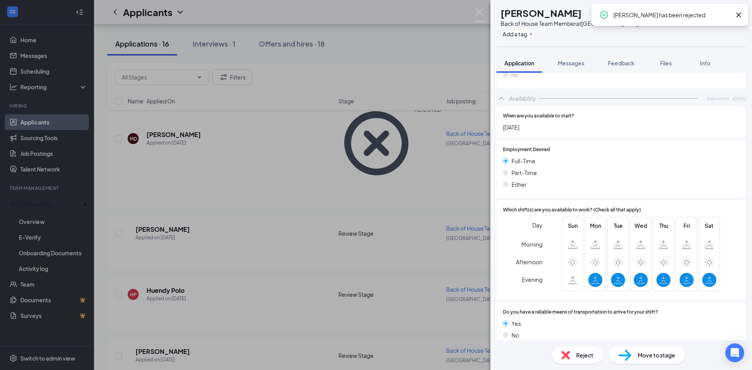
click at [738, 13] on icon "Cross" at bounding box center [738, 14] width 9 height 9
click at [707, 13] on icon "ArrowLeftNew" at bounding box center [705, 13] width 9 height 9
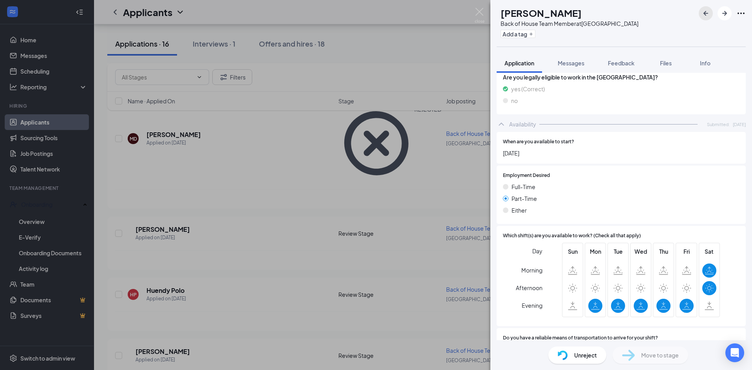
click at [708, 11] on icon "ArrowLeftNew" at bounding box center [705, 13] width 9 height 9
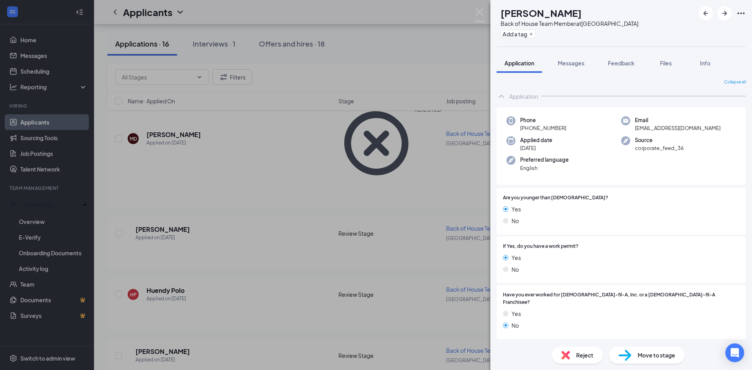
click at [370, 139] on div "AS [PERSON_NAME] Back of House Team Member at [GEOGRAPHIC_DATA] Add a tag Appli…" at bounding box center [376, 185] width 752 height 370
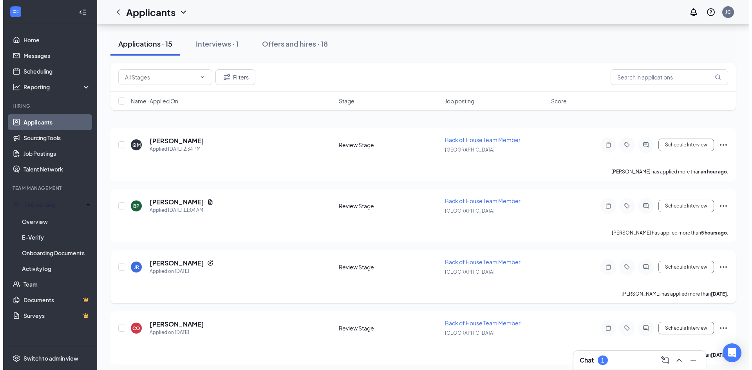
scroll to position [157, 0]
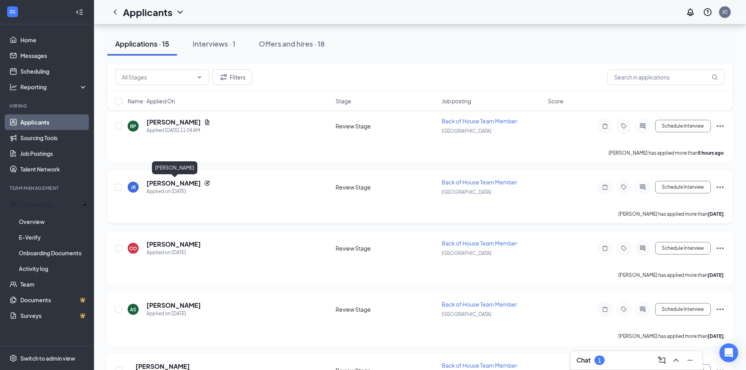
click at [192, 182] on h5 "[PERSON_NAME]" at bounding box center [173, 183] width 54 height 9
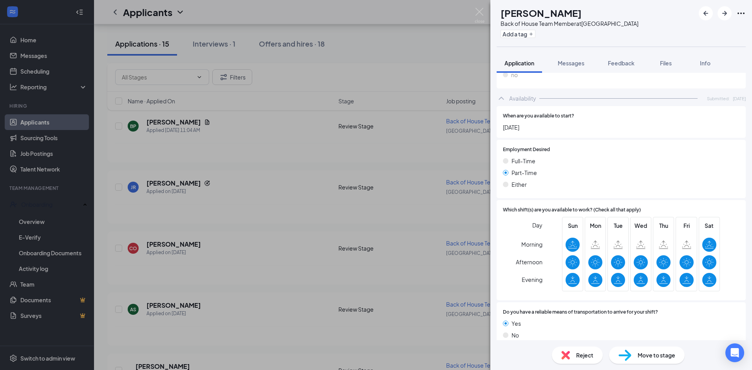
scroll to position [411, 0]
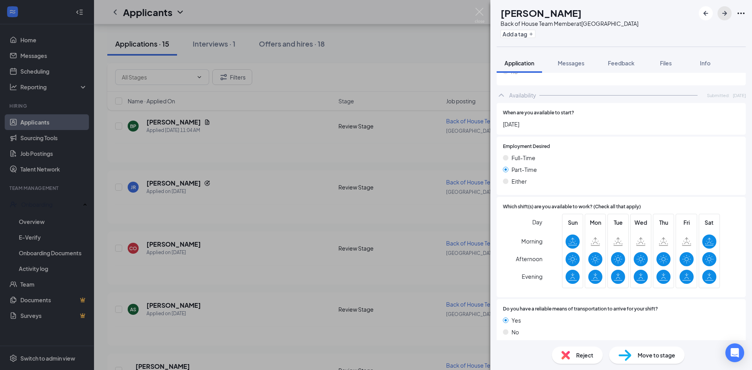
click at [729, 12] on icon "ArrowRight" at bounding box center [724, 13] width 9 height 9
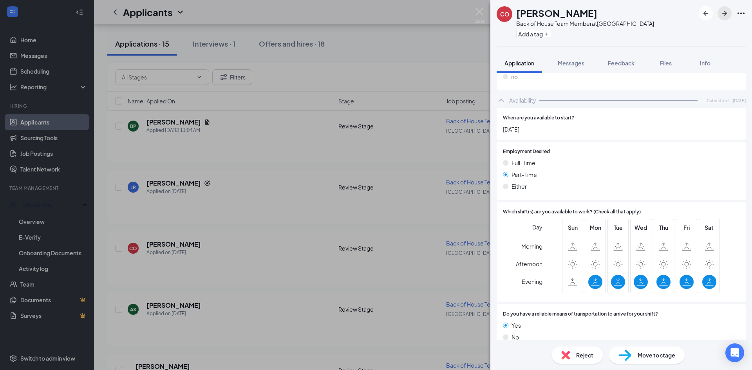
scroll to position [372, 0]
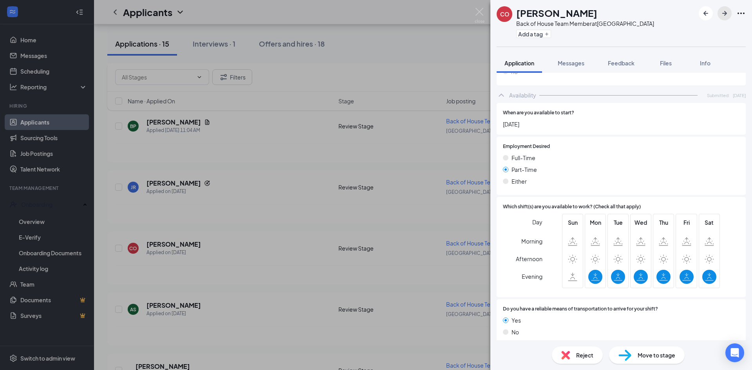
click at [722, 12] on icon "ArrowRight" at bounding box center [724, 13] width 9 height 9
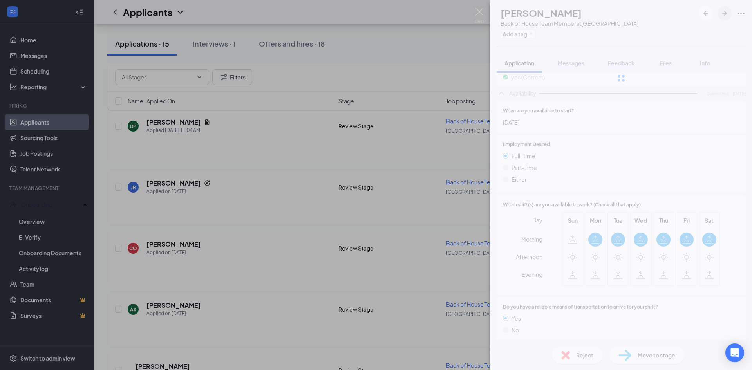
scroll to position [369, 0]
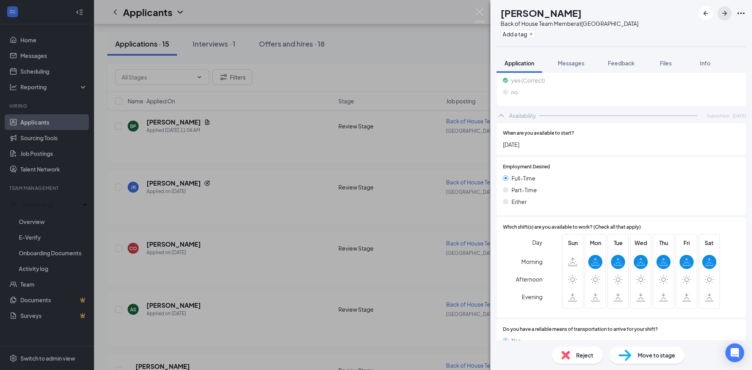
click at [728, 14] on icon "ArrowRight" at bounding box center [724, 13] width 9 height 9
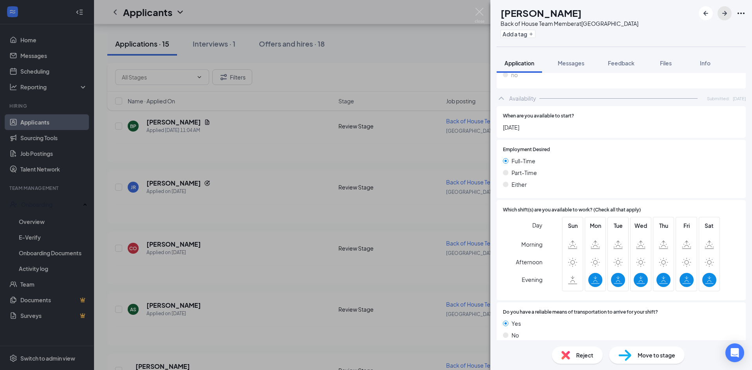
click at [727, 15] on icon "ArrowRight" at bounding box center [724, 13] width 9 height 9
click at [724, 15] on icon "ArrowRight" at bounding box center [724, 13] width 5 height 5
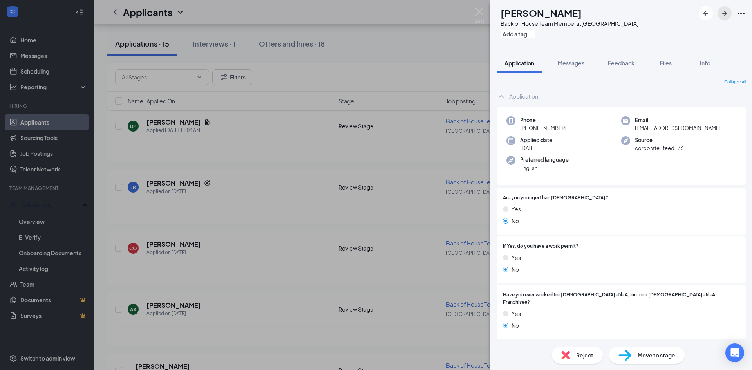
click at [723, 14] on icon "ArrowRight" at bounding box center [724, 13] width 9 height 9
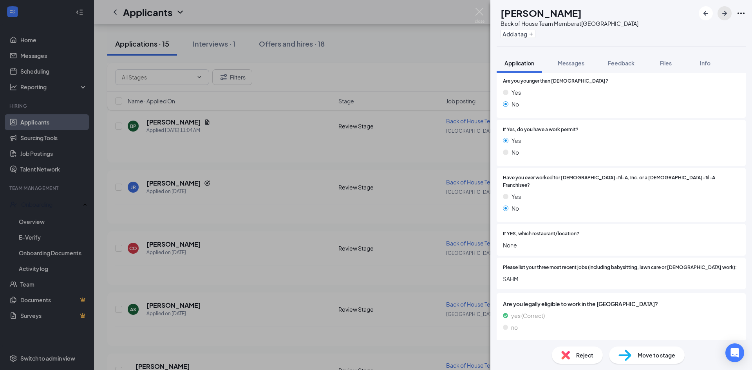
scroll to position [128, 0]
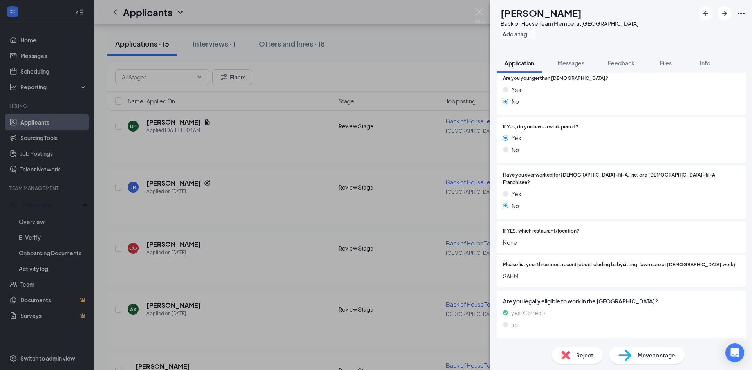
click at [572, 356] on div "Reject" at bounding box center [577, 354] width 51 height 17
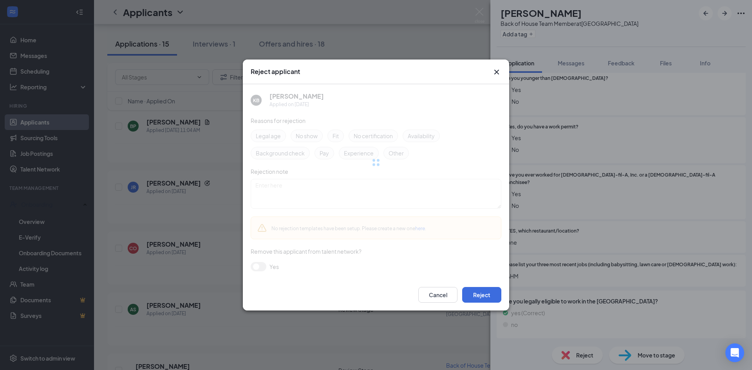
scroll to position [125, 0]
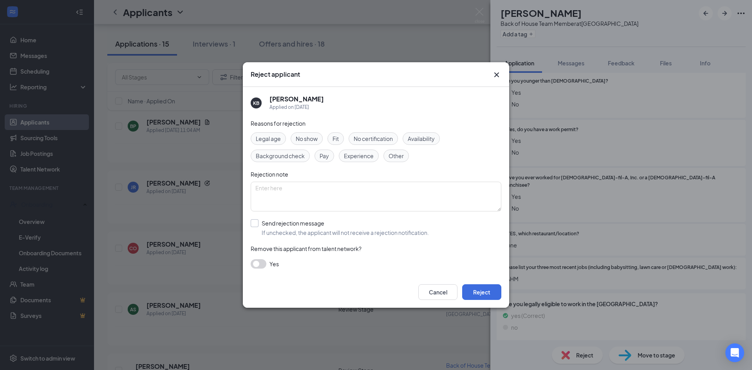
click at [325, 225] on input "Send rejection message If unchecked, the applicant will not receive a rejection…" at bounding box center [340, 227] width 178 height 17
checkbox input "true"
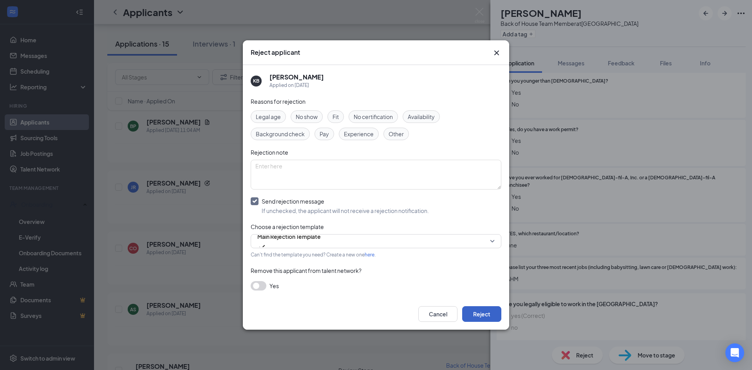
click at [486, 316] on button "Reject" at bounding box center [481, 314] width 39 height 16
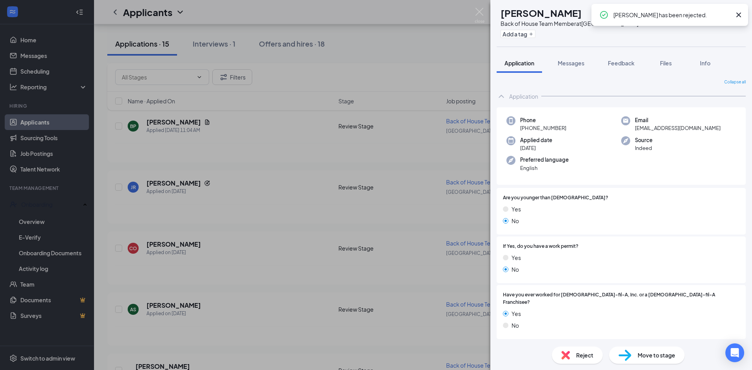
click at [736, 15] on icon "Cross" at bounding box center [738, 14] width 9 height 9
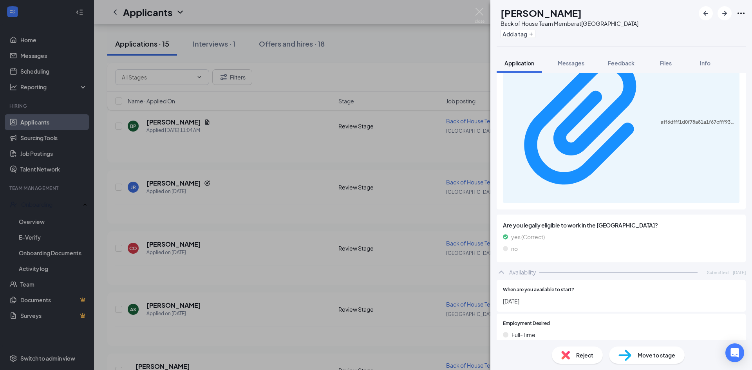
scroll to position [424, 0]
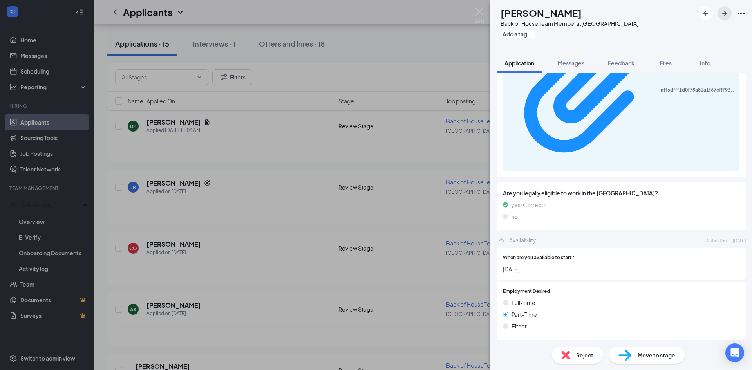
click at [725, 9] on icon "ArrowRight" at bounding box center [724, 13] width 9 height 9
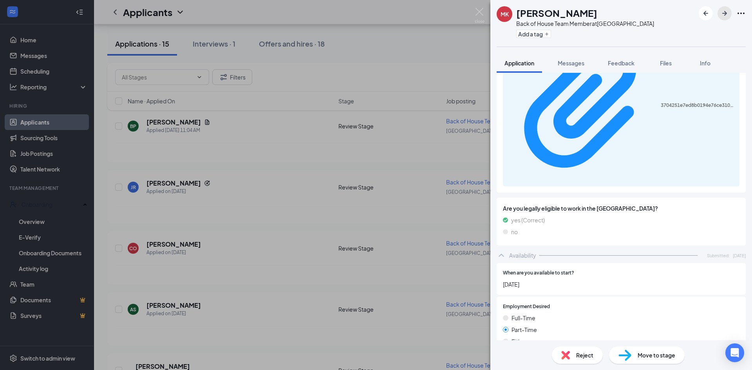
scroll to position [432, 0]
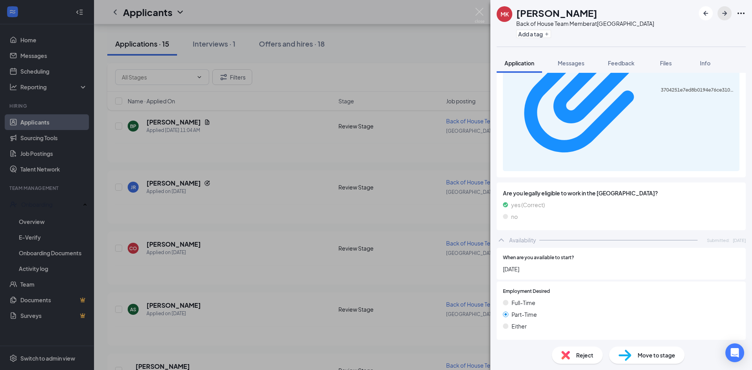
click at [726, 10] on icon "ArrowRight" at bounding box center [724, 13] width 9 height 9
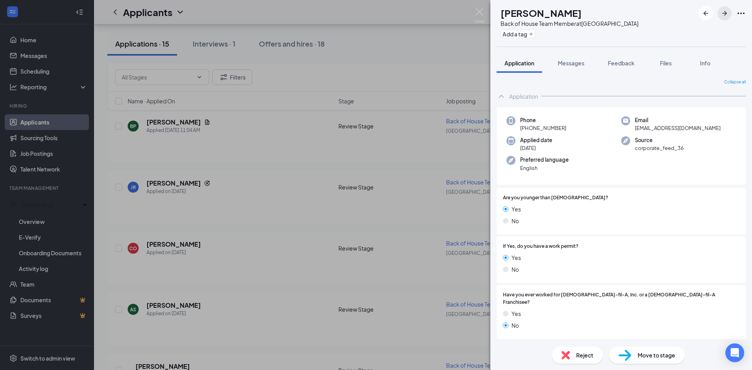
click at [730, 11] on button "button" at bounding box center [724, 13] width 14 height 14
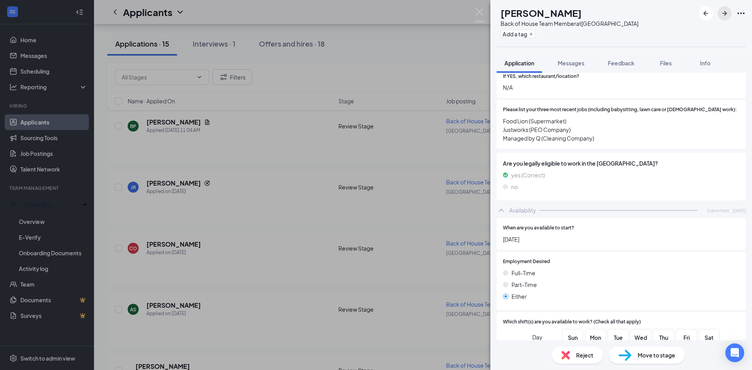
scroll to position [352, 0]
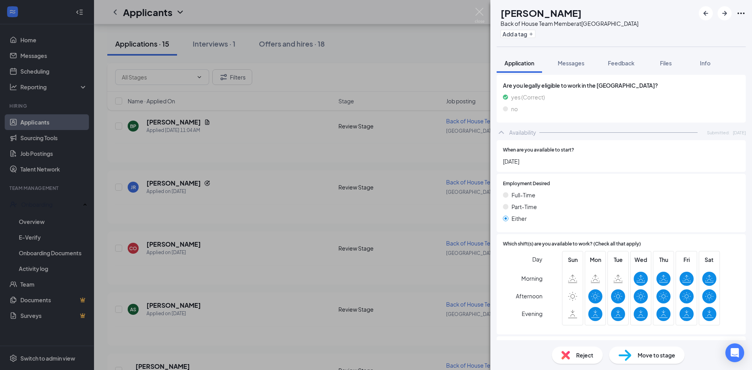
click at [582, 356] on span "Reject" at bounding box center [584, 355] width 17 height 9
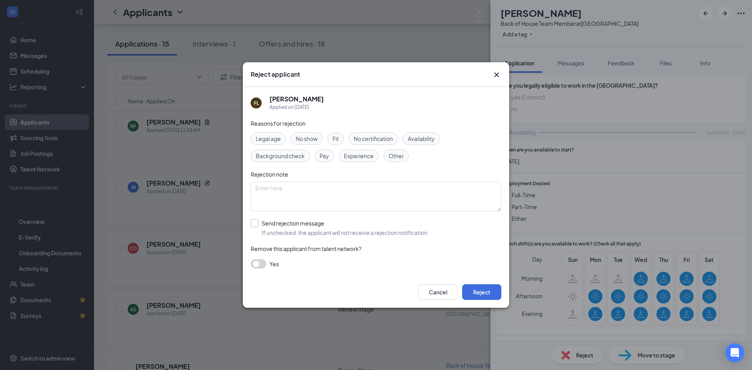
click at [354, 225] on input "Send rejection message If unchecked, the applicant will not receive a rejection…" at bounding box center [340, 227] width 178 height 17
checkbox input "true"
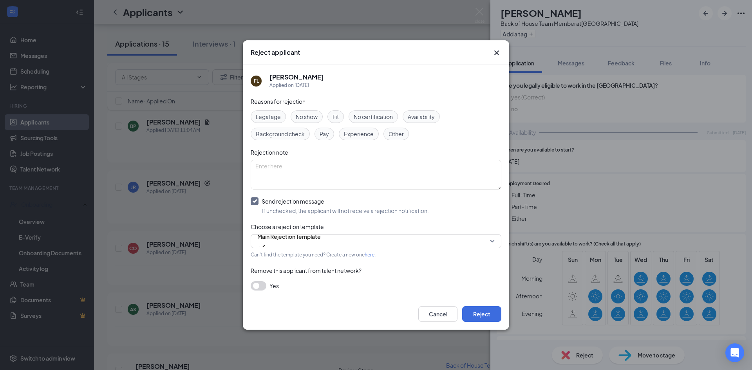
click at [505, 313] on div "Cancel Reject" at bounding box center [376, 313] width 266 height 31
click at [475, 318] on button "Reject" at bounding box center [481, 314] width 39 height 16
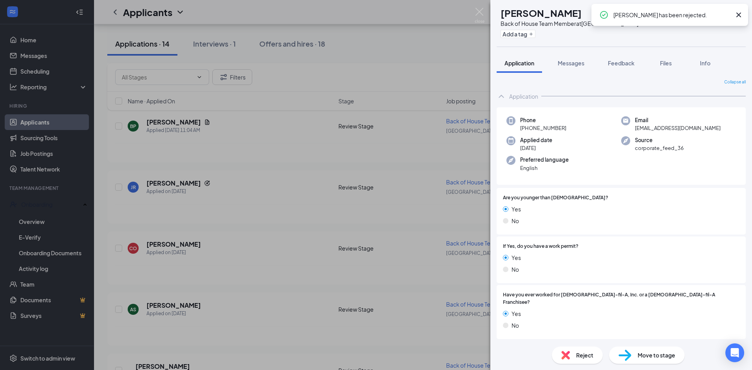
click at [738, 12] on icon "Cross" at bounding box center [738, 14] width 9 height 9
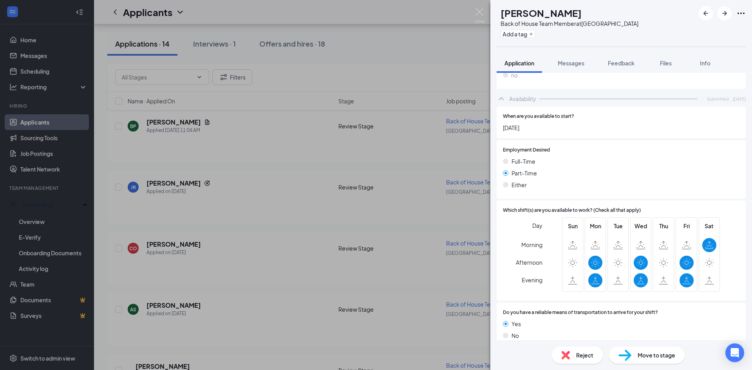
scroll to position [390, 0]
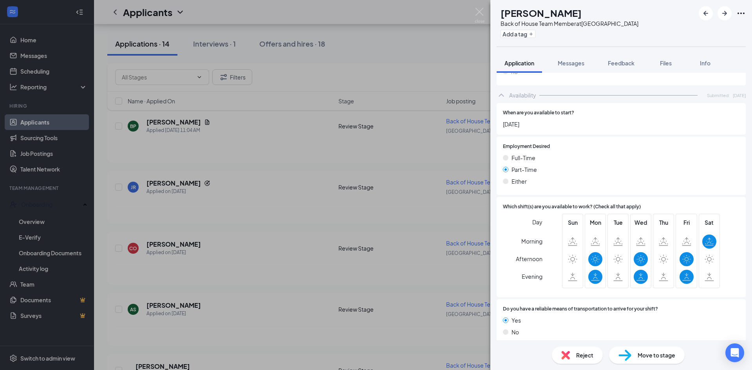
click at [588, 350] on div "Reject" at bounding box center [577, 354] width 51 height 17
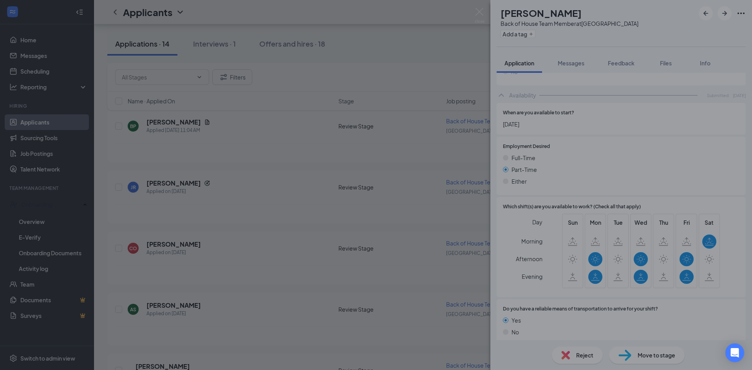
scroll to position [386, 0]
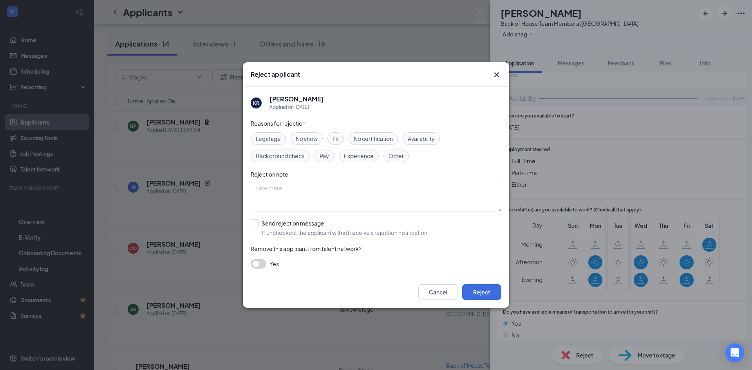
click at [496, 74] on icon "Cross" at bounding box center [496, 74] width 5 height 5
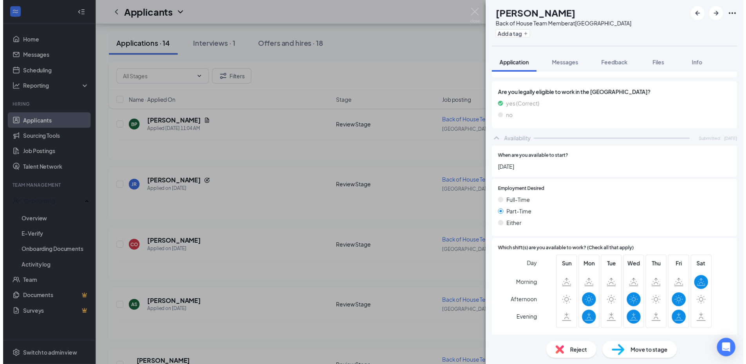
scroll to position [350, 0]
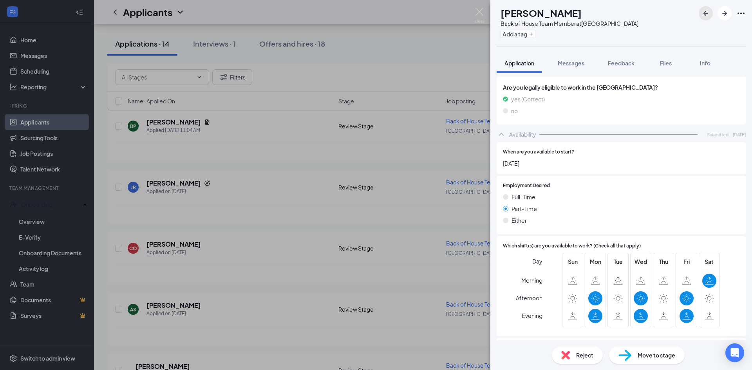
click at [707, 10] on icon "ArrowLeftNew" at bounding box center [705, 13] width 9 height 9
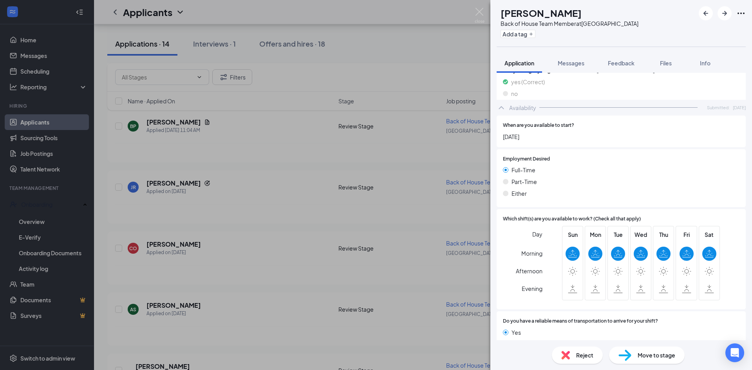
click at [336, 180] on div "JR [PERSON_NAME] Back of House Team Member at [GEOGRAPHIC_DATA] Add a tag Appli…" at bounding box center [376, 185] width 752 height 370
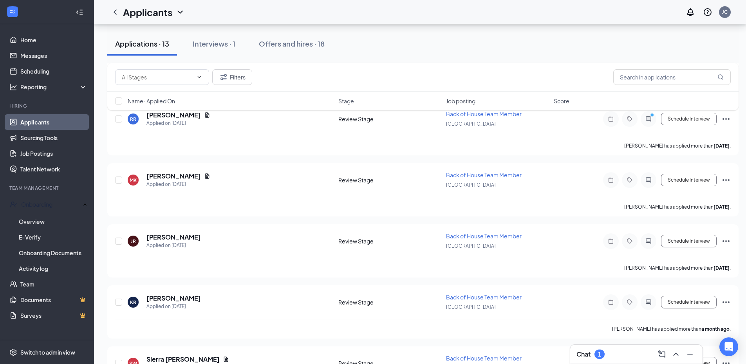
scroll to position [636, 0]
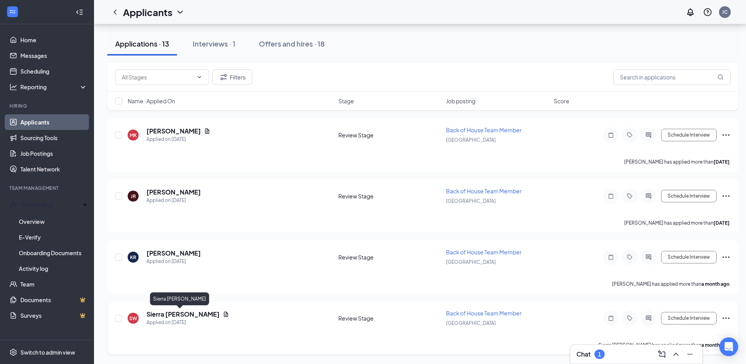
click at [178, 314] on h5 "Sierra [PERSON_NAME]" at bounding box center [182, 314] width 73 height 9
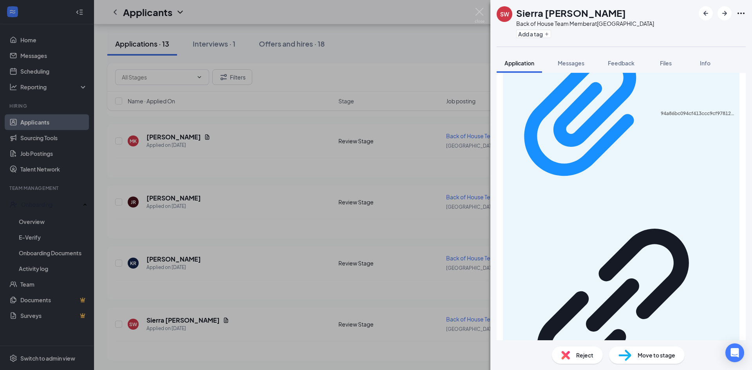
scroll to position [415, 0]
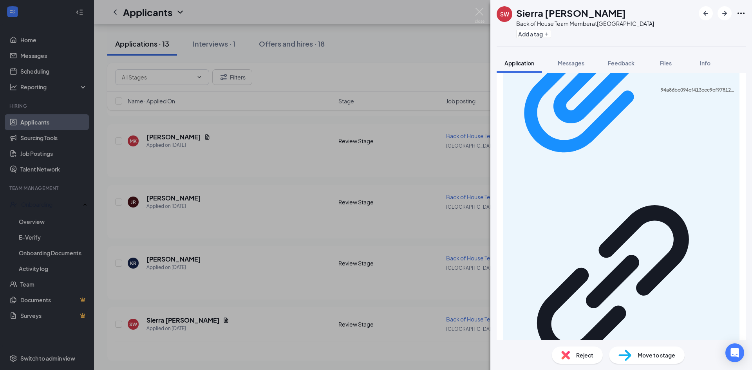
click at [579, 356] on div "Reject" at bounding box center [577, 354] width 51 height 17
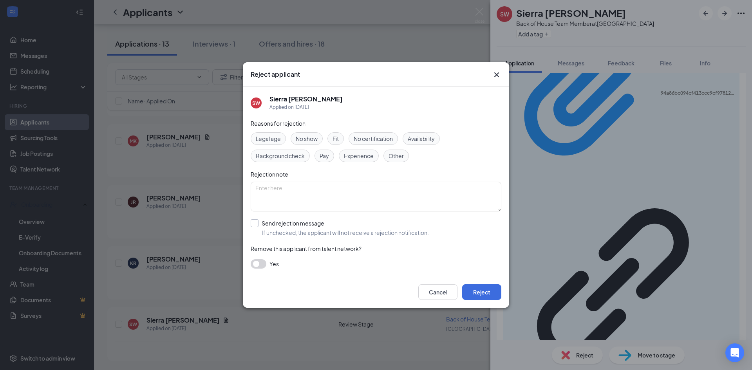
click at [348, 230] on input "Send rejection message If unchecked, the applicant will not receive a rejection…" at bounding box center [340, 227] width 178 height 17
checkbox input "true"
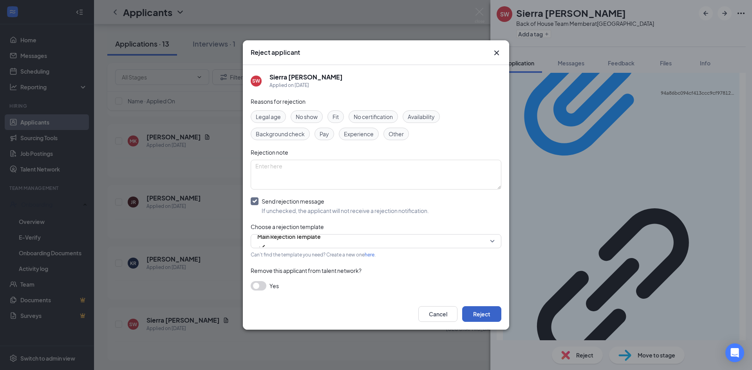
click at [497, 312] on button "Reject" at bounding box center [481, 314] width 39 height 16
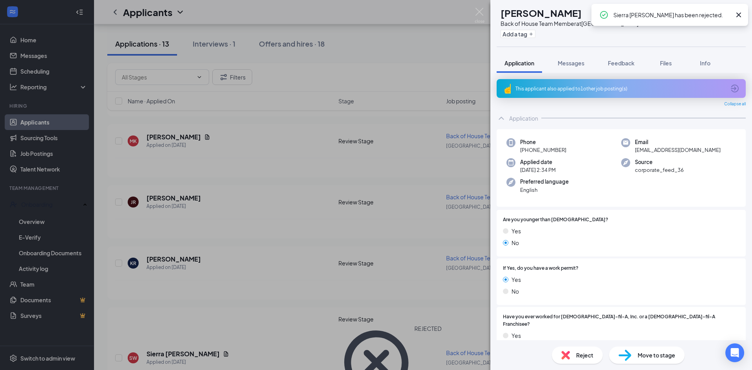
click at [231, 183] on div "QM [PERSON_NAME] Back of House Team Member at [GEOGRAPHIC_DATA] Add a tag Appli…" at bounding box center [376, 185] width 752 height 370
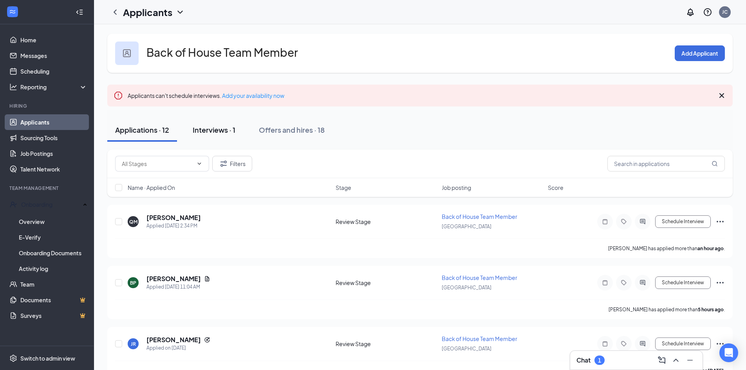
click at [233, 127] on div "Interviews · 1" at bounding box center [214, 130] width 43 height 10
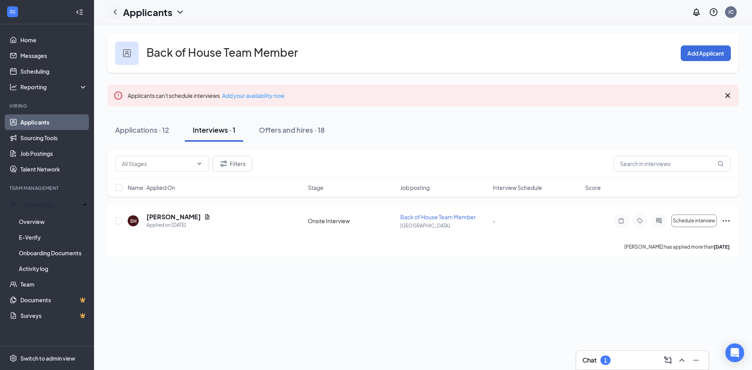
click at [120, 14] on div at bounding box center [115, 12] width 16 height 16
click at [111, 10] on icon "ChevronLeft" at bounding box center [114, 11] width 9 height 9
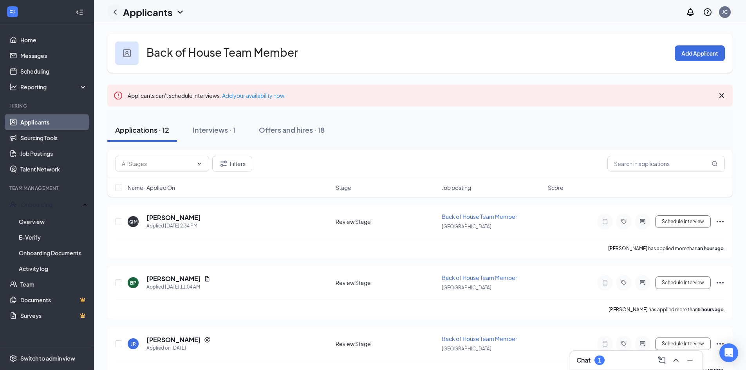
click at [115, 12] on icon "ChevronLeft" at bounding box center [114, 11] width 9 height 9
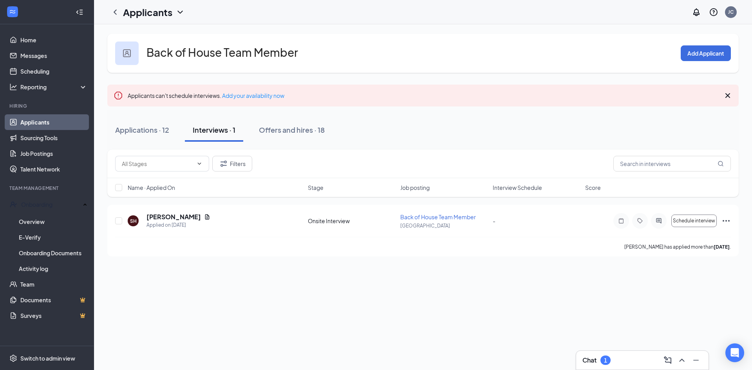
click at [60, 121] on link "Applicants" at bounding box center [53, 122] width 67 height 16
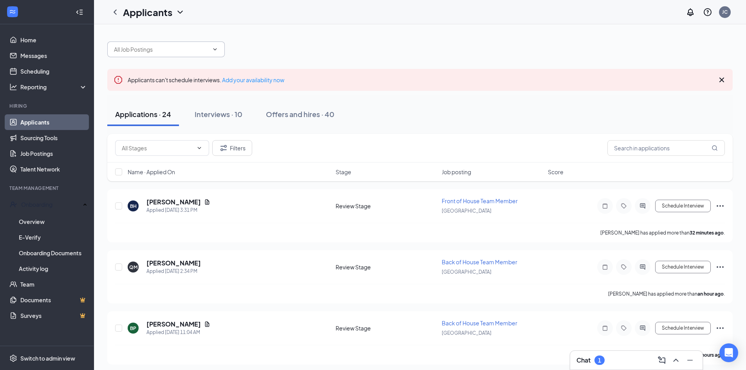
click at [205, 48] on input "text" at bounding box center [161, 49] width 95 height 9
click at [294, 48] on div at bounding box center [419, 45] width 625 height 23
click at [211, 51] on span at bounding box center [214, 49] width 8 height 6
click at [198, 67] on div "Front of House Team Member ([GEOGRAPHIC_DATA])" at bounding box center [175, 63] width 137 height 9
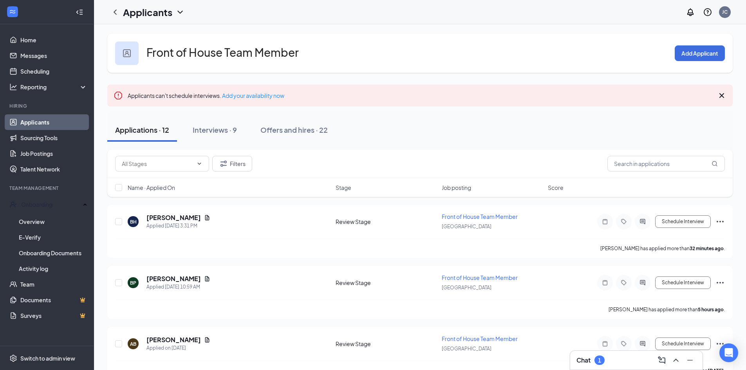
click at [367, 121] on div "Applications · 12 Interviews · 9 Offers and hires · 22" at bounding box center [419, 129] width 625 height 23
click at [177, 221] on h5 "[PERSON_NAME]" at bounding box center [173, 217] width 54 height 9
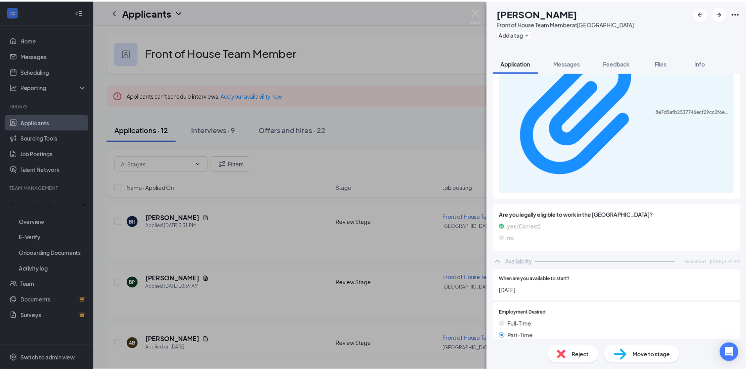
scroll to position [375, 0]
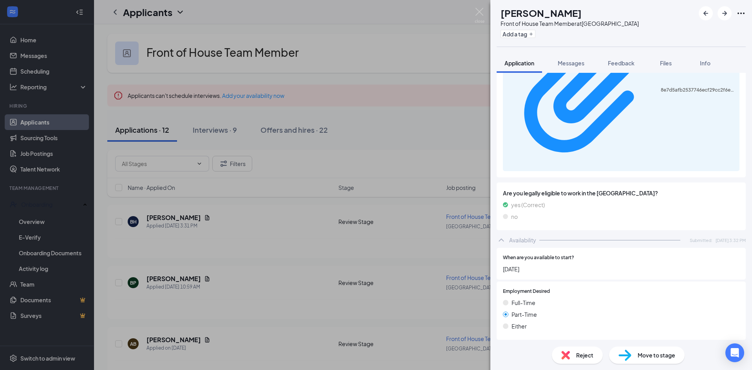
click at [345, 248] on div "BH [PERSON_NAME] Front of House Team Member at [GEOGRAPHIC_DATA] Add a tag Appl…" at bounding box center [376, 185] width 752 height 370
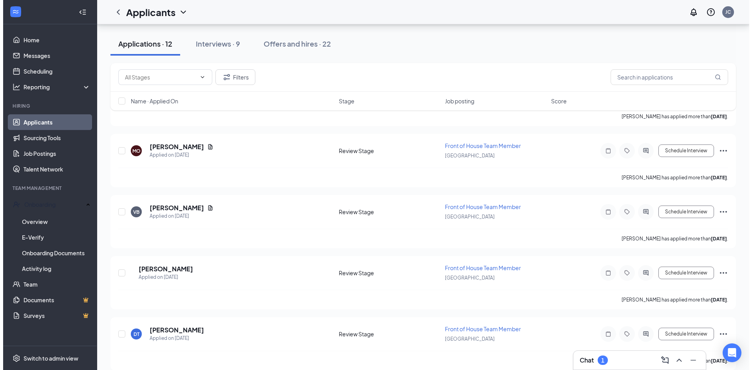
scroll to position [569, 0]
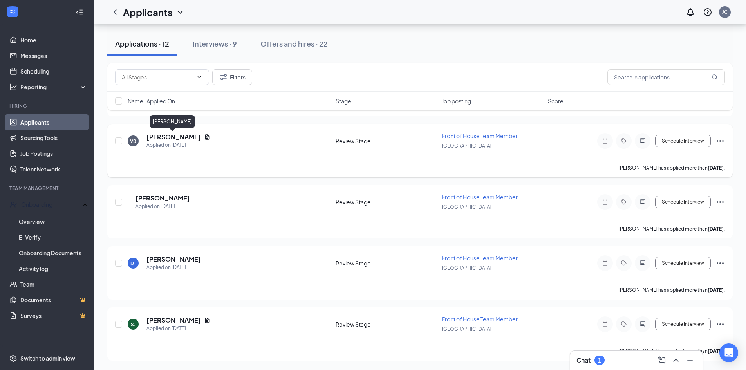
click at [185, 137] on h5 "[PERSON_NAME]" at bounding box center [173, 137] width 54 height 9
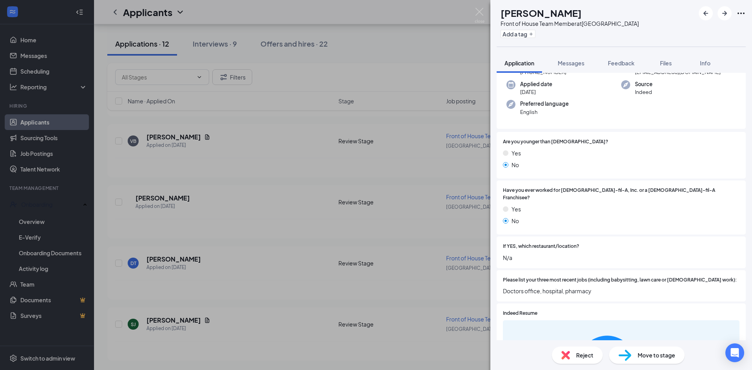
scroll to position [122, 0]
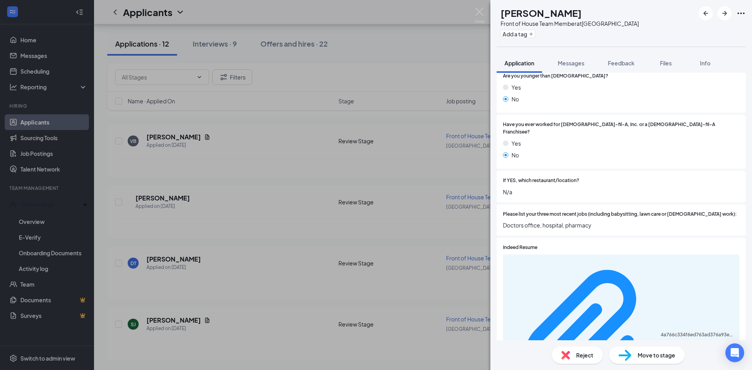
click at [587, 351] on span "Reject" at bounding box center [584, 355] width 17 height 9
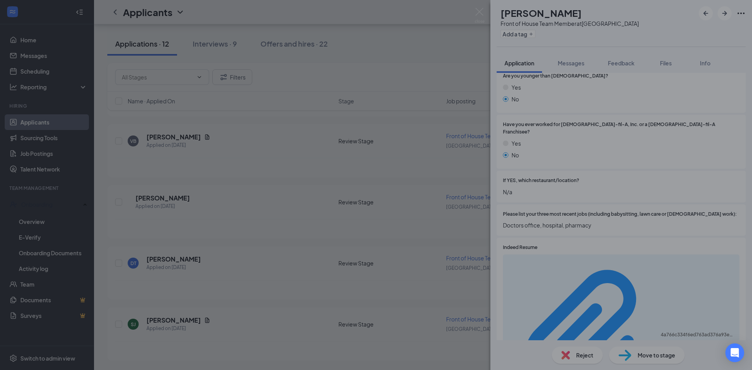
scroll to position [119, 0]
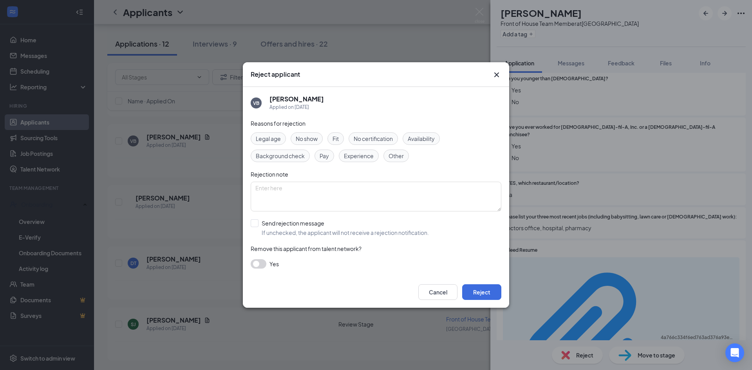
click at [317, 218] on div "Reasons for rejection Legal age No show Fit No certification Availability Backg…" at bounding box center [376, 197] width 251 height 157
click at [314, 224] on input "Send rejection message If unchecked, the applicant will not receive a rejection…" at bounding box center [340, 227] width 178 height 17
checkbox input "true"
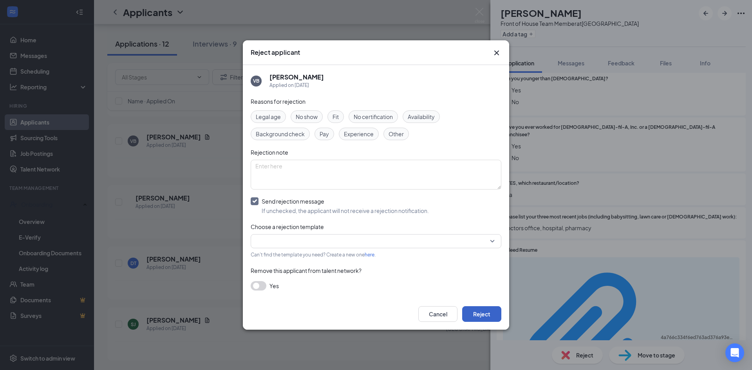
click at [487, 312] on button "Reject" at bounding box center [481, 314] width 39 height 16
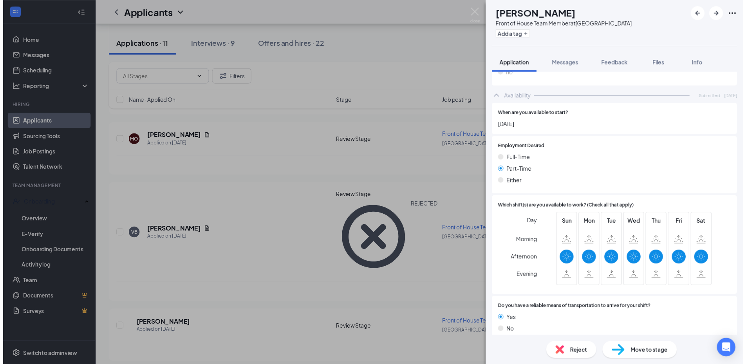
scroll to position [324, 0]
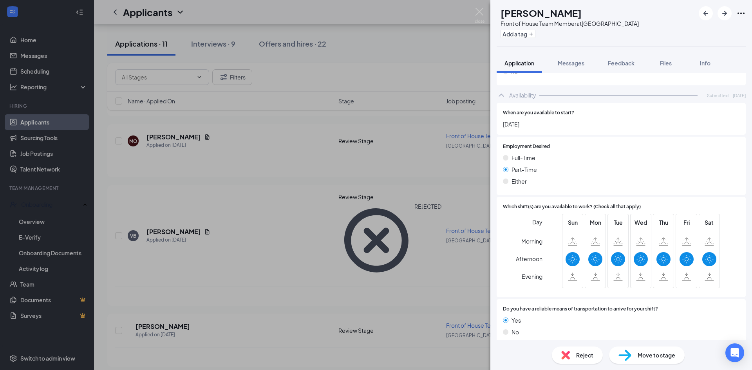
click at [476, 13] on img at bounding box center [480, 15] width 10 height 15
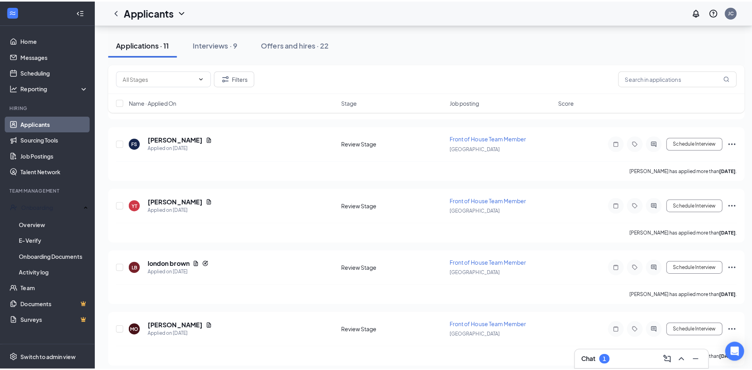
scroll to position [318, 0]
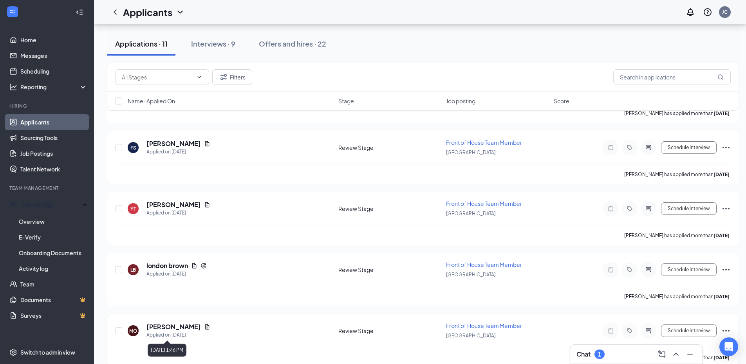
click at [184, 330] on h5 "[PERSON_NAME]" at bounding box center [173, 327] width 54 height 9
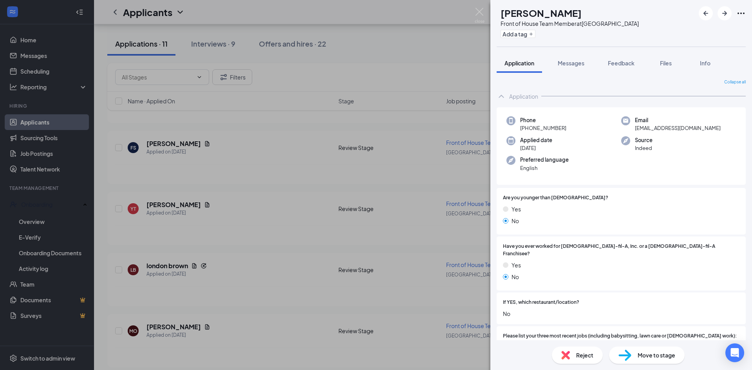
click at [237, 158] on div "MO [PERSON_NAME] Front of House Team Member at [GEOGRAPHIC_DATA] Add a tag Appl…" at bounding box center [376, 185] width 752 height 370
